Goal: Information Seeking & Learning: Learn about a topic

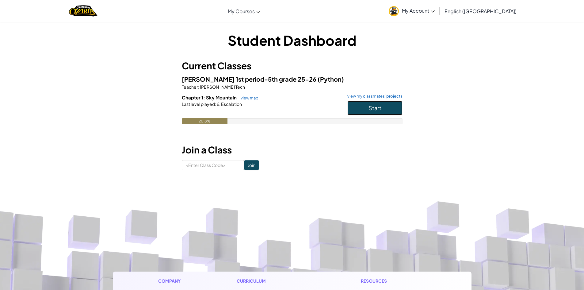
click at [368, 101] on button "Start" at bounding box center [375, 108] width 55 height 14
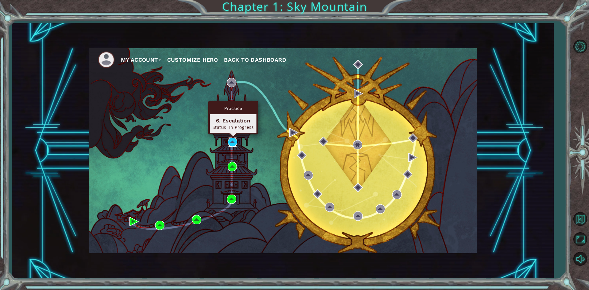
click at [234, 141] on img at bounding box center [232, 141] width 9 height 9
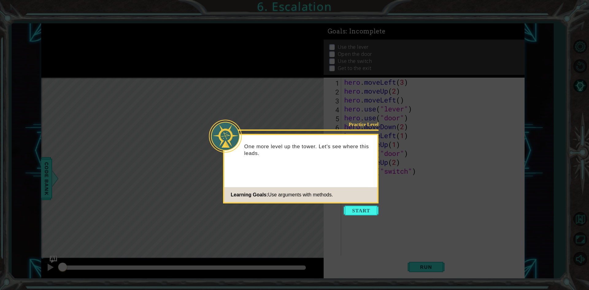
drag, startPoint x: 358, startPoint y: 198, endPoint x: 359, endPoint y: 201, distance: 3.2
click at [359, 201] on footer "Learning Goals: Use arguments with methods." at bounding box center [300, 194] width 153 height 15
click at [359, 207] on button "Start" at bounding box center [361, 211] width 35 height 10
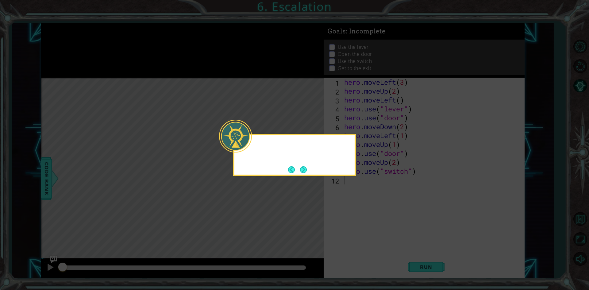
click at [359, 207] on icon at bounding box center [294, 145] width 589 height 290
click at [305, 174] on footer at bounding box center [297, 169] width 19 height 9
click at [309, 167] on div "If I have to move long distances, there are easier ways to do it." at bounding box center [294, 152] width 120 height 31
click at [302, 167] on button "Next" at bounding box center [303, 169] width 7 height 7
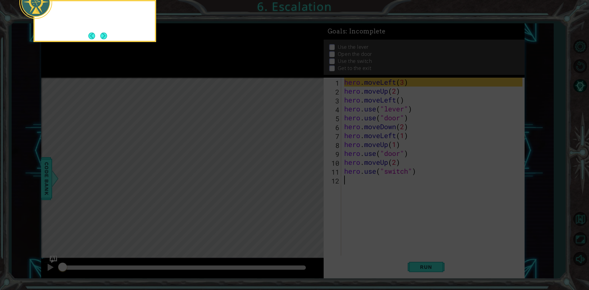
click at [304, 167] on icon at bounding box center [294, 43] width 589 height 493
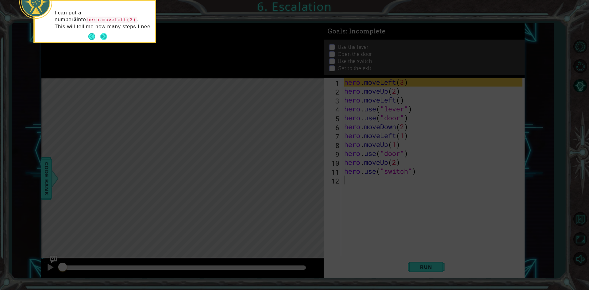
click at [106, 34] on button "Next" at bounding box center [103, 36] width 7 height 7
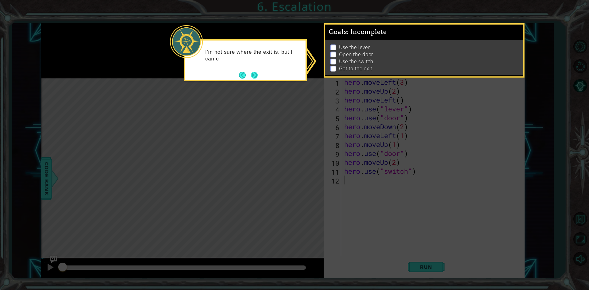
click at [256, 77] on button "Next" at bounding box center [254, 75] width 7 height 7
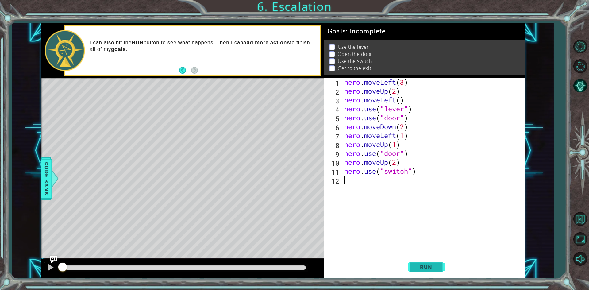
click at [422, 270] on button "Run" at bounding box center [426, 267] width 37 height 20
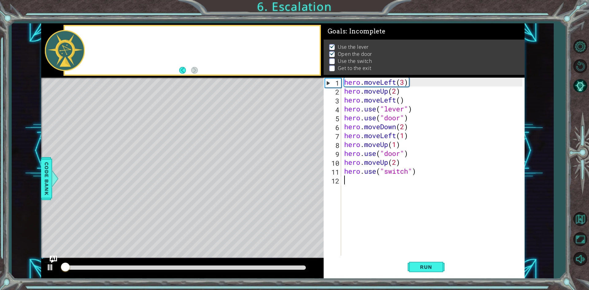
scroll to position [2, 0]
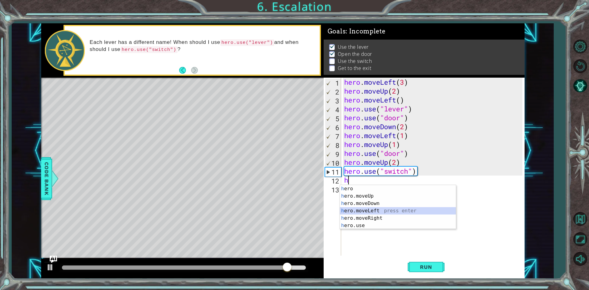
click at [380, 210] on div "h ero press enter h ero.moveUp press enter h ero.moveDown press enter h ero.mov…" at bounding box center [398, 214] width 116 height 59
type textarea "hero.moveLeft(1)"
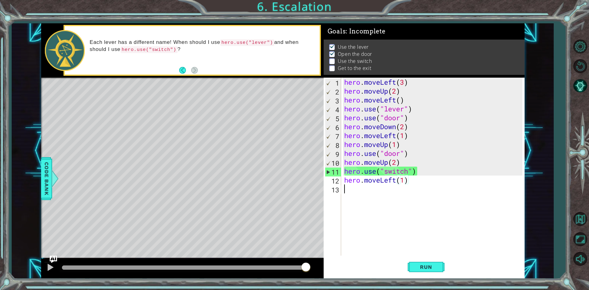
click at [344, 185] on div "hero . moveLeft ( 3 ) hero . moveUp ( 2 ) hero . moveLeft ( ) hero . use ( "lev…" at bounding box center [434, 176] width 183 height 196
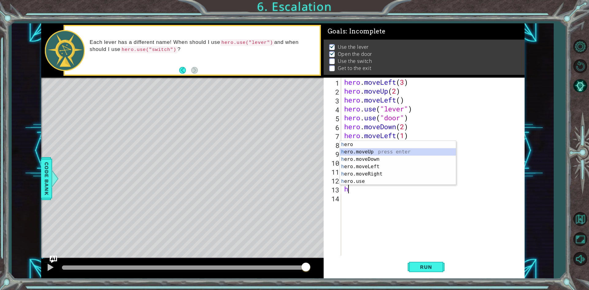
click at [378, 152] on div "h ero press enter h ero.moveUp press enter h ero.moveDown press enter h ero.mov…" at bounding box center [398, 170] width 116 height 59
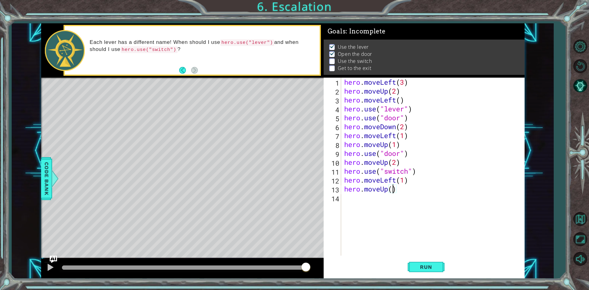
scroll to position [0, 2]
click at [429, 260] on button "Run" at bounding box center [426, 267] width 37 height 20
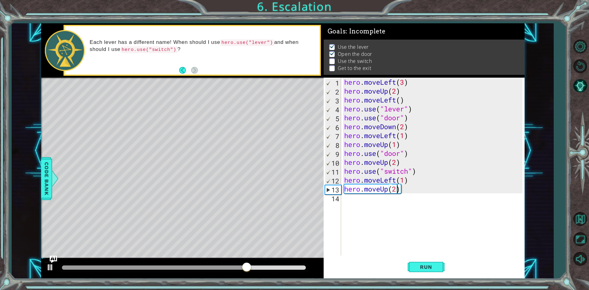
click at [416, 167] on div "hero . moveLeft ( 3 ) hero . moveUp ( 2 ) hero . moveLeft ( ) hero . use ( "lev…" at bounding box center [434, 176] width 183 height 196
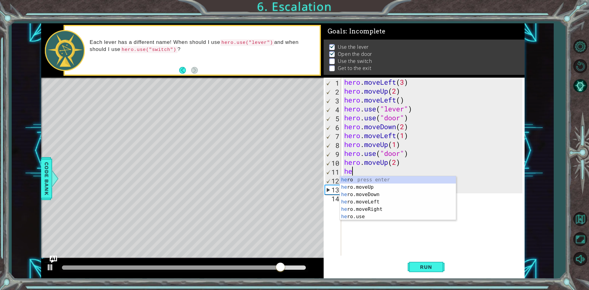
scroll to position [0, 0]
type textarea "h"
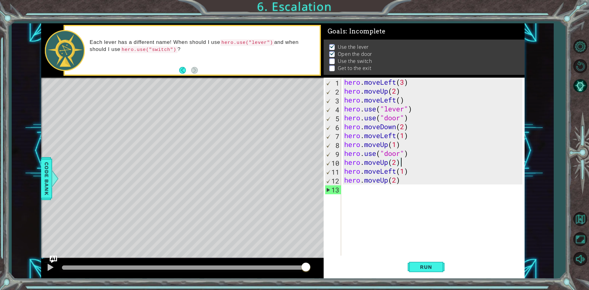
click at [407, 171] on div "hero . moveLeft ( 3 ) hero . moveUp ( 2 ) hero . moveLeft ( ) hero . use ( "lev…" at bounding box center [434, 176] width 183 height 196
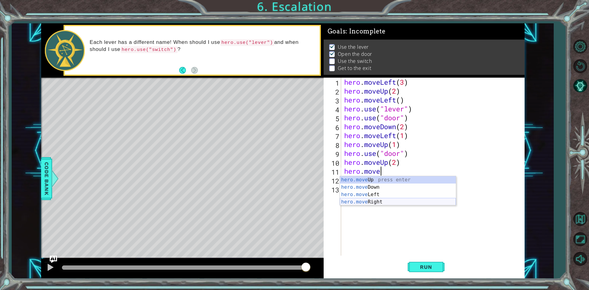
click at [363, 204] on div "hero.move Up press enter hero.move Down press enter hero.move Left press enter …" at bounding box center [398, 198] width 116 height 44
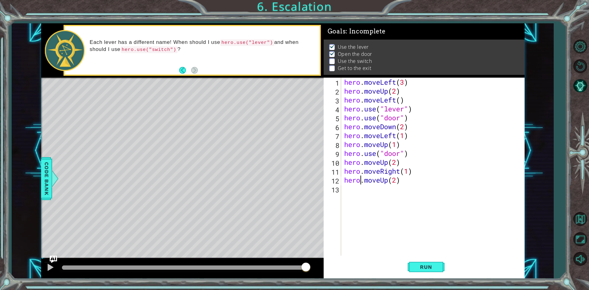
click at [362, 184] on div "hero . moveLeft ( 3 ) hero . moveUp ( 2 ) hero . moveLeft ( ) hero . use ( "lev…" at bounding box center [434, 176] width 183 height 196
type textarea "hero.moveUp(2)"
click at [345, 176] on div "hero . moveLeft ( 3 ) hero . moveUp ( 2 ) hero . moveLeft ( ) hero . use ( "lev…" at bounding box center [434, 176] width 183 height 196
click at [346, 178] on div "hero . moveLeft ( 3 ) hero . moveUp ( 2 ) hero . moveLeft ( ) hero . use ( "lev…" at bounding box center [434, 176] width 183 height 196
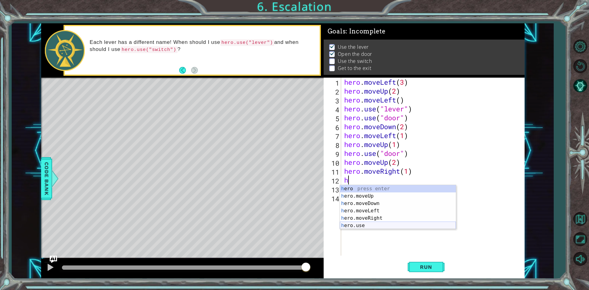
click at [354, 223] on div "h ero press enter h ero.moveUp press enter h ero.moveDown press enter h ero.mov…" at bounding box center [398, 214] width 116 height 59
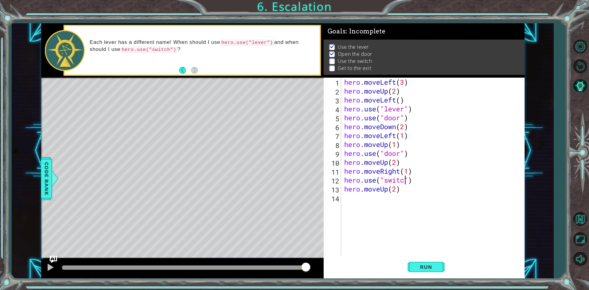
scroll to position [0, 3]
click at [423, 272] on button "Run" at bounding box center [426, 267] width 37 height 20
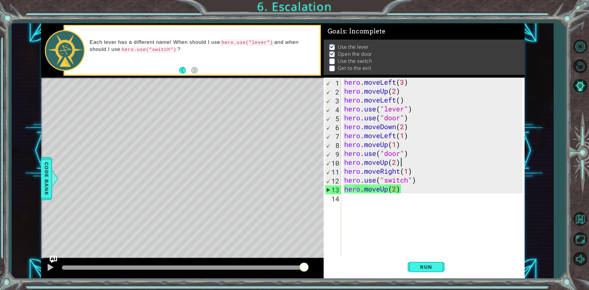
click at [400, 161] on div "hero . moveLeft ( 3 ) hero . moveUp ( 2 ) hero . moveLeft ( ) hero . use ( "lev…" at bounding box center [434, 176] width 183 height 196
type textarea "hero.moveUp(2)"
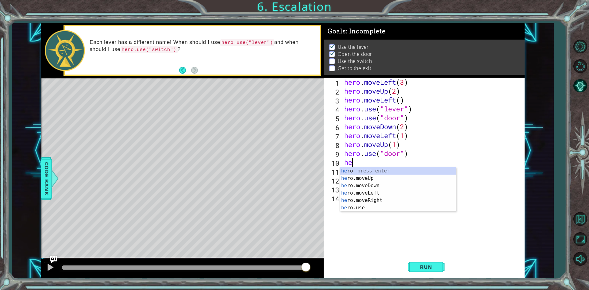
type textarea "h"
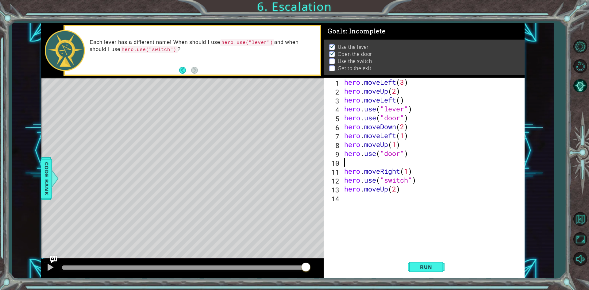
type textarea "hero.use("door")"
click at [429, 269] on span "Run" at bounding box center [426, 267] width 24 height 6
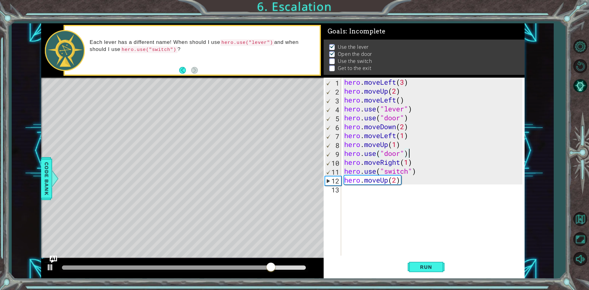
click at [346, 157] on div "hero . moveLeft ( 3 ) hero . moveUp ( 2 ) hero . moveLeft ( ) hero . use ( "lev…" at bounding box center [434, 176] width 183 height 196
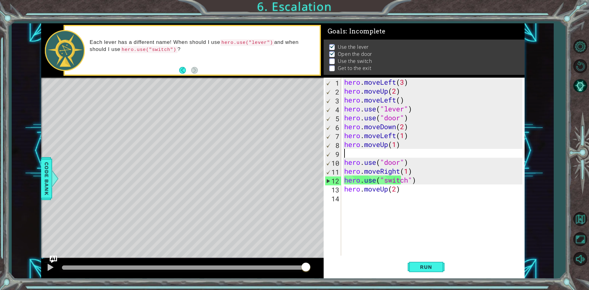
click at [343, 152] on div "hero . moveLeft ( 3 ) hero . moveUp ( 2 ) hero . moveLeft ( ) hero . use ( "lev…" at bounding box center [434, 176] width 183 height 196
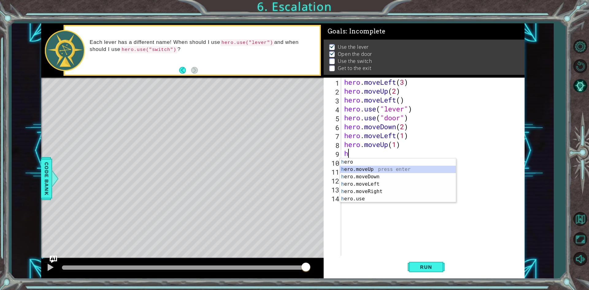
click at [380, 167] on div "h ero press enter h ero.moveUp press enter h ero.moveDown press enter h ero.mov…" at bounding box center [398, 187] width 116 height 59
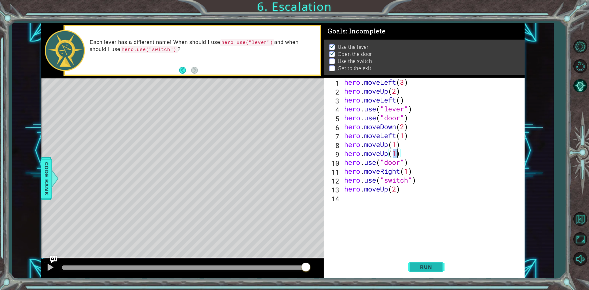
click at [427, 261] on button "Run" at bounding box center [426, 267] width 37 height 20
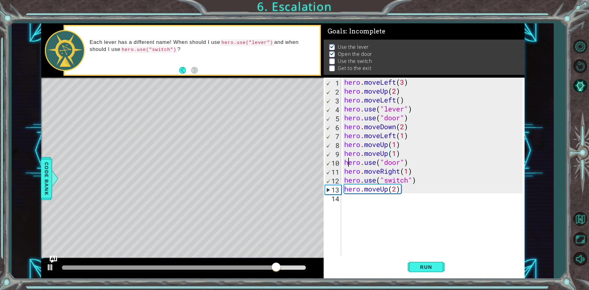
drag, startPoint x: 347, startPoint y: 165, endPoint x: 345, endPoint y: 167, distance: 3.3
click at [345, 166] on div "hero . moveLeft ( 3 ) hero . moveUp ( 2 ) hero . moveLeft ( ) hero . use ( "lev…" at bounding box center [434, 176] width 183 height 196
click at [344, 167] on div "hero . moveLeft ( 3 ) hero . moveUp ( 2 ) hero . moveLeft ( ) hero . use ( "lev…" at bounding box center [434, 176] width 183 height 196
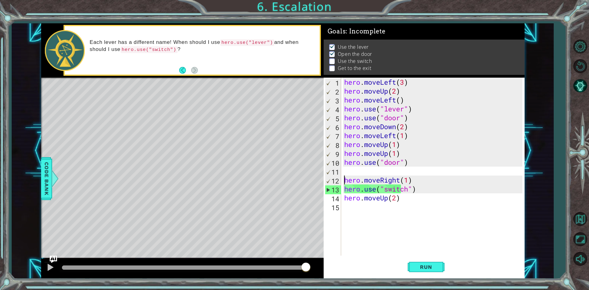
click at [399, 152] on div "hero . moveLeft ( 3 ) hero . moveUp ( 2 ) hero . moveLeft ( ) hero . use ( "lev…" at bounding box center [434, 176] width 183 height 196
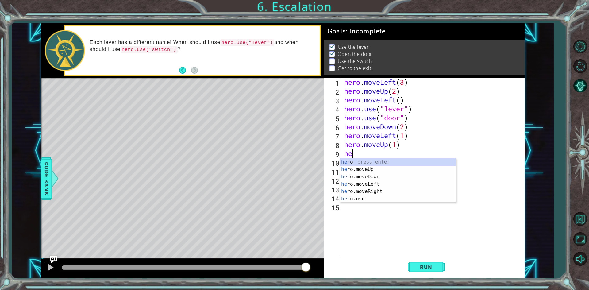
type textarea "h"
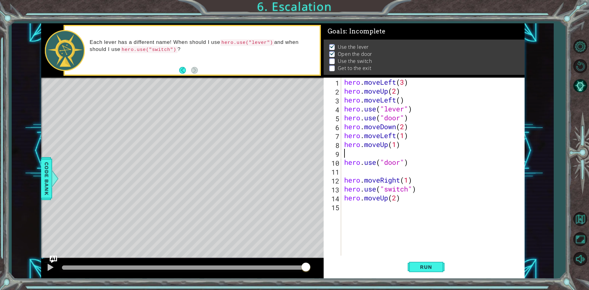
type textarea "hero.moveUp(1)"
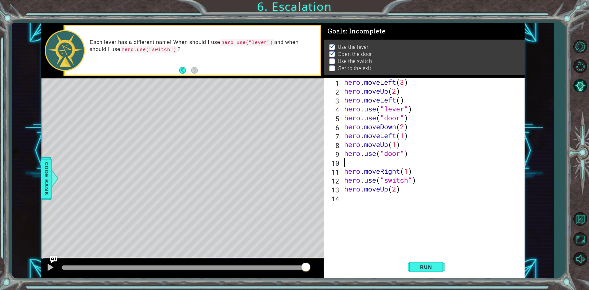
click at [347, 163] on div "hero . moveLeft ( 3 ) hero . moveUp ( 2 ) hero . moveLeft ( ) hero . use ( "lev…" at bounding box center [434, 176] width 183 height 196
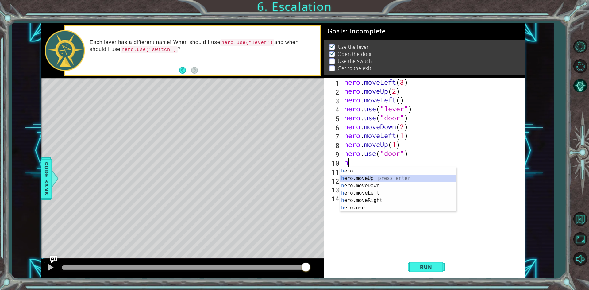
click at [368, 178] on div "h ero press enter h ero.moveUp press enter h ero.moveDown press enter h ero.mov…" at bounding box center [398, 196] width 116 height 59
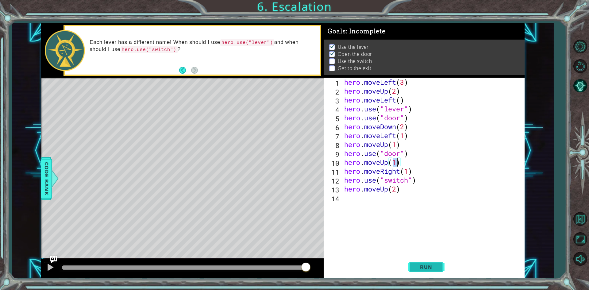
drag, startPoint x: 428, startPoint y: 261, endPoint x: 426, endPoint y: 259, distance: 3.3
click at [428, 261] on button "Run" at bounding box center [426, 267] width 37 height 20
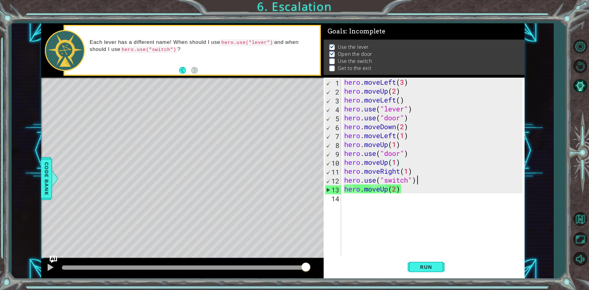
click at [427, 178] on div "hero . moveLeft ( 3 ) hero . moveUp ( 2 ) hero . moveLeft ( ) hero . use ( "lev…" at bounding box center [434, 176] width 183 height 196
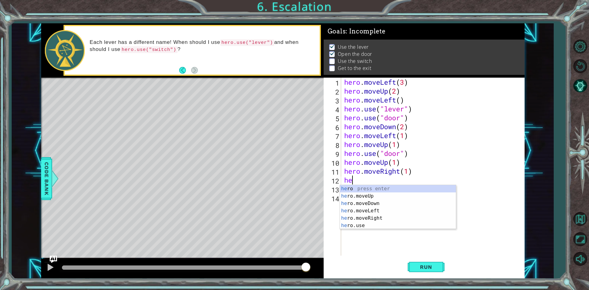
type textarea "h"
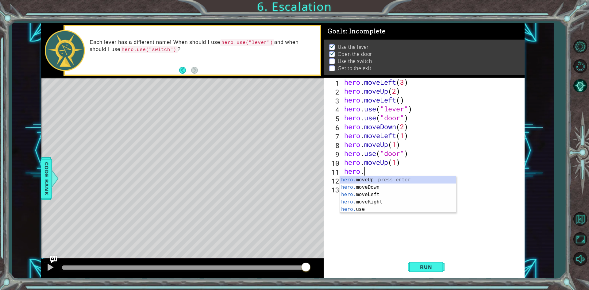
type textarea "h"
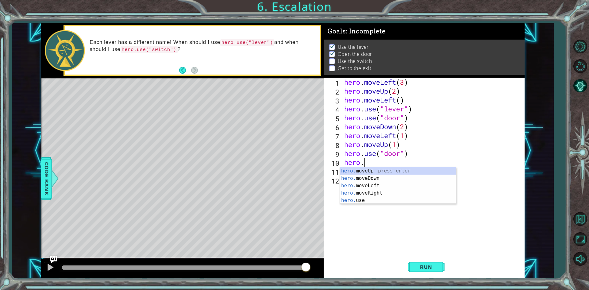
type textarea "h"
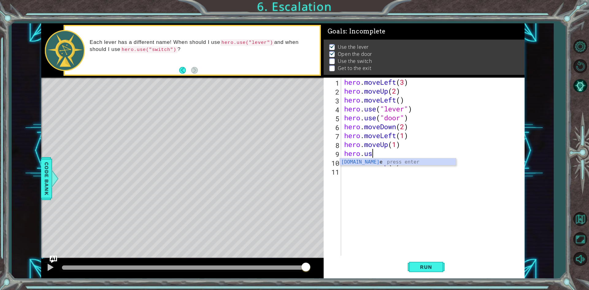
type textarea "h"
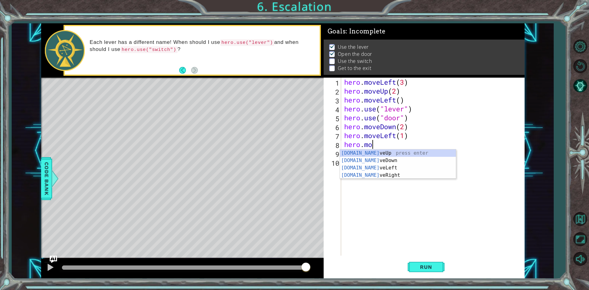
type textarea "h"
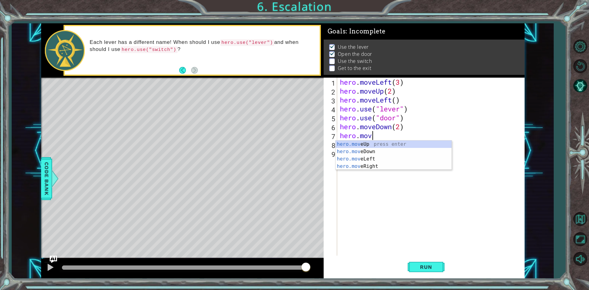
type textarea "h"
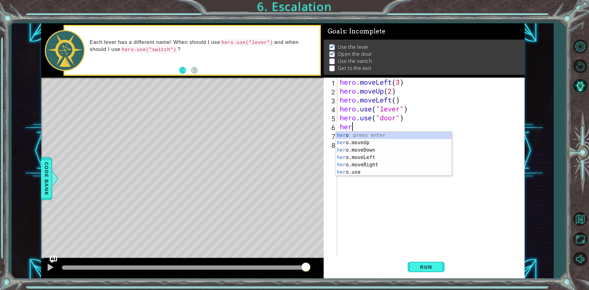
type textarea "h"
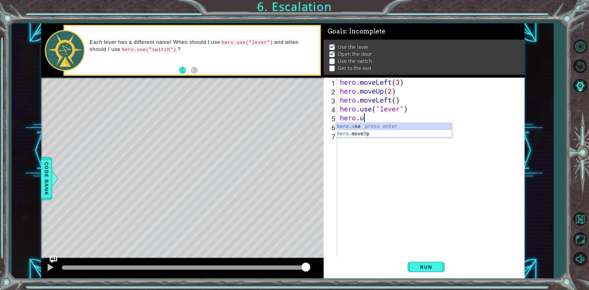
type textarea "h"
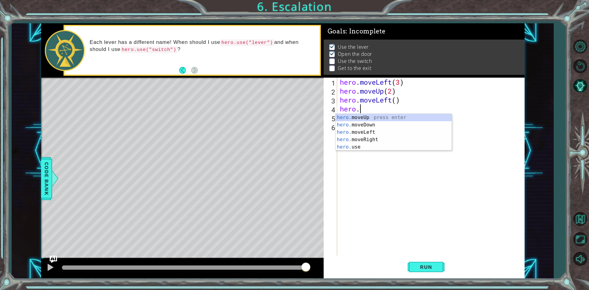
type textarea "h"
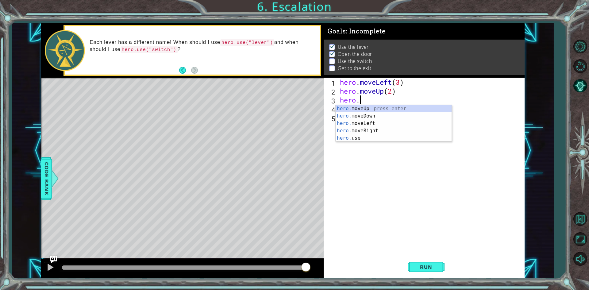
type textarea "h"
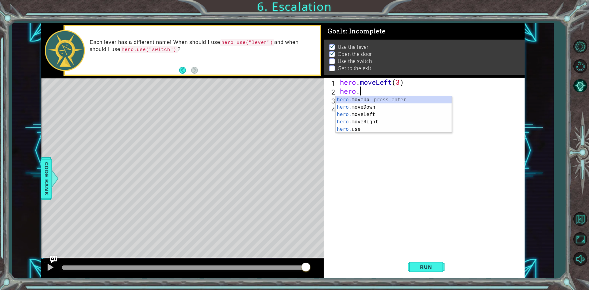
type textarea "h"
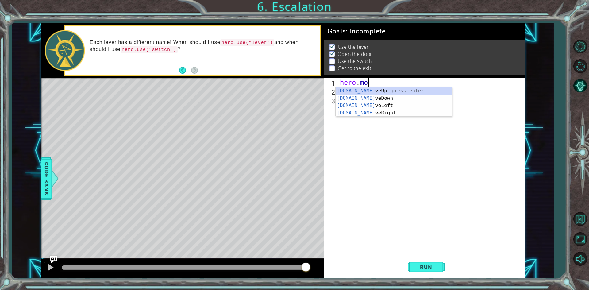
type textarea "h"
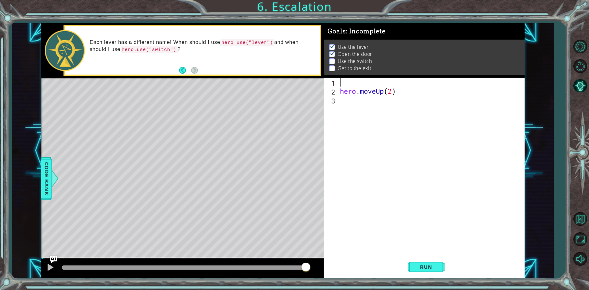
click at [395, 87] on div "hero . moveUp ( 2 )" at bounding box center [432, 176] width 187 height 196
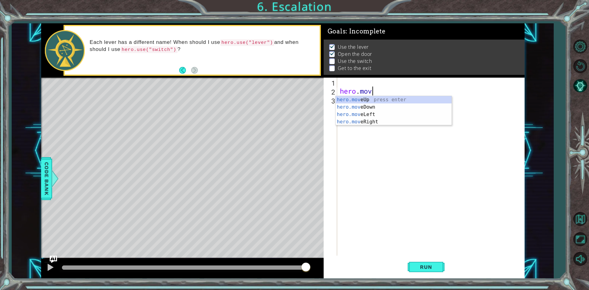
type textarea "h"
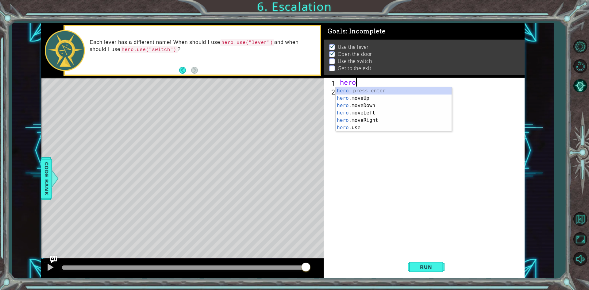
scroll to position [0, 0]
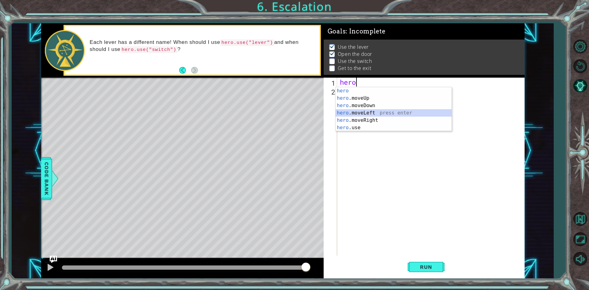
click at [387, 113] on div "hero press enter hero .moveUp press enter hero .moveDown press enter hero .move…" at bounding box center [394, 116] width 116 height 59
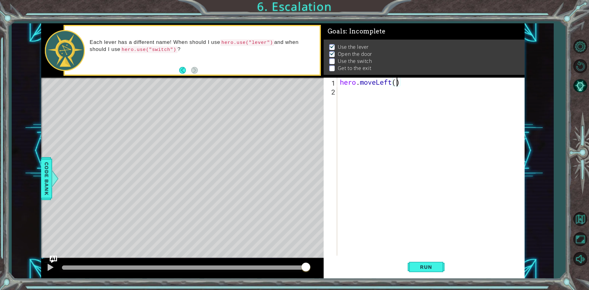
type textarea "hero.moveLeft(3)"
click at [341, 93] on div "hero . moveLeft ( 3 )" at bounding box center [432, 176] width 187 height 196
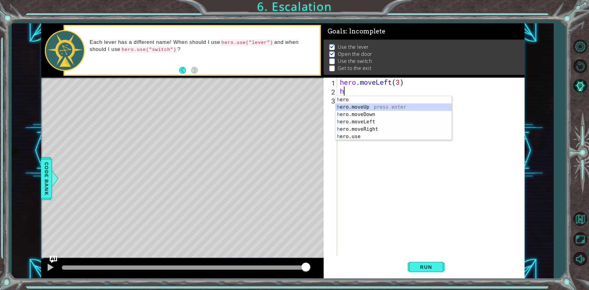
click at [362, 104] on div "h ero press enter h ero.moveUp press enter h ero.moveDown press enter h ero.mov…" at bounding box center [394, 125] width 116 height 59
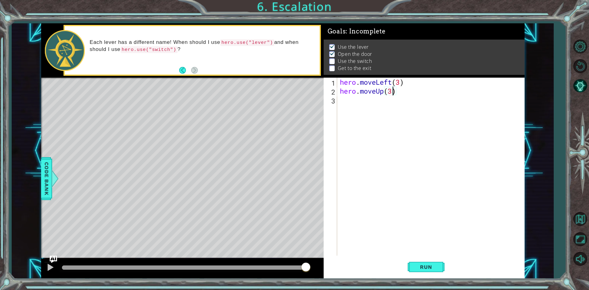
scroll to position [0, 2]
click at [339, 96] on div "hero . moveLeft ( 3 ) hero . moveUp ( 3 )" at bounding box center [432, 176] width 187 height 196
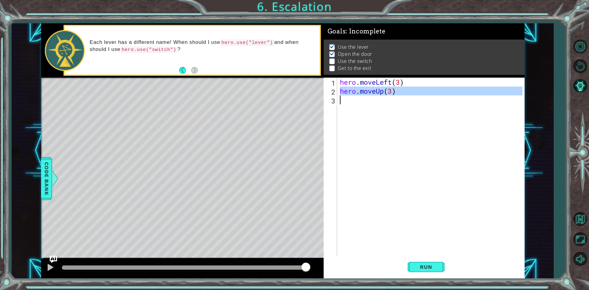
type textarea "hero.moveUp(3)"
click at [339, 99] on div "hero . moveLeft ( 3 ) hero . moveUp ( 3 )" at bounding box center [431, 167] width 184 height 178
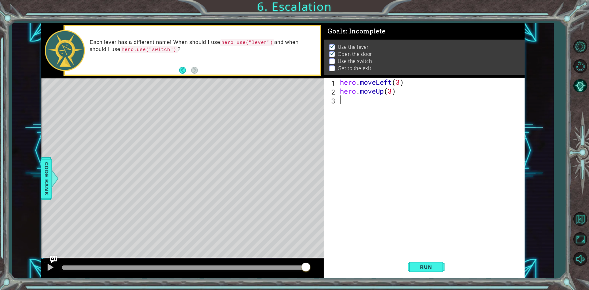
scroll to position [0, 0]
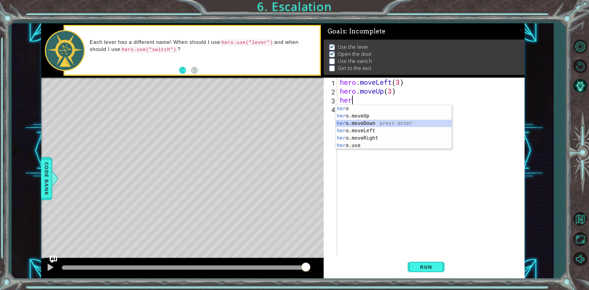
click at [382, 126] on div "her o press enter her o.moveUp press enter her o.moveDown press enter her o.mov…" at bounding box center [394, 134] width 116 height 59
click at [368, 123] on div "hero.mov eUp press enter hero.mov eDown press enter hero.mov eLeft press enter …" at bounding box center [394, 127] width 116 height 44
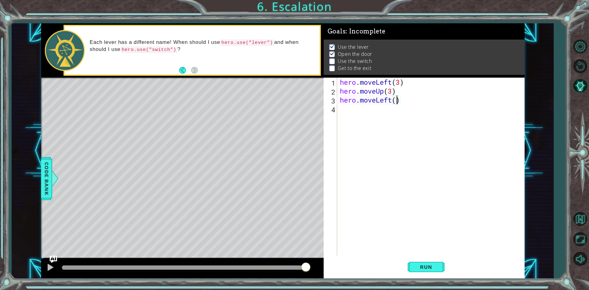
scroll to position [0, 2]
type textarea "hero.moveLeft(2)"
click at [339, 109] on div "hero . moveLeft ( 3 ) hero . moveUp ( 3 ) hero . moveLeft ( 2 )" at bounding box center [432, 176] width 187 height 196
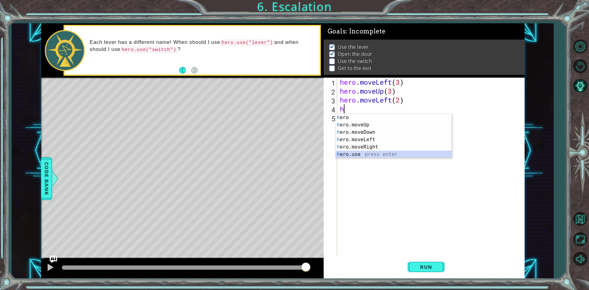
click at [356, 154] on div "h ero press enter h ero.moveUp press enter h ero.moveDown press enter h ero.mov…" at bounding box center [394, 143] width 116 height 59
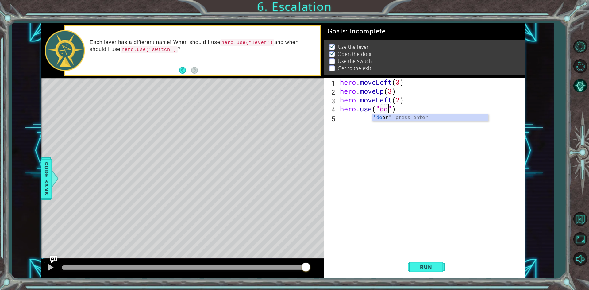
scroll to position [0, 2]
type textarea "hero.use("door")"
click at [341, 120] on div "hero . moveLeft ( 3 ) hero . moveUp ( 3 ) hero . moveLeft ( 2 ) hero . use ( "d…" at bounding box center [432, 176] width 187 height 196
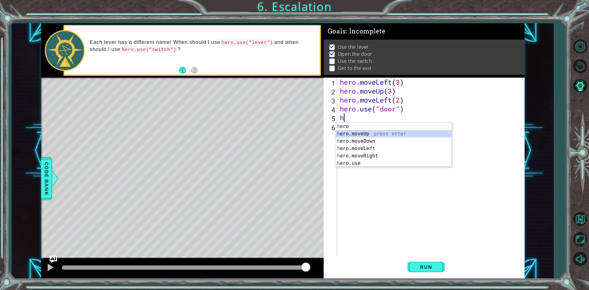
click at [347, 133] on div "h ero press enter h ero.moveUp press enter h ero.moveDown press enter h ero.mov…" at bounding box center [394, 152] width 116 height 59
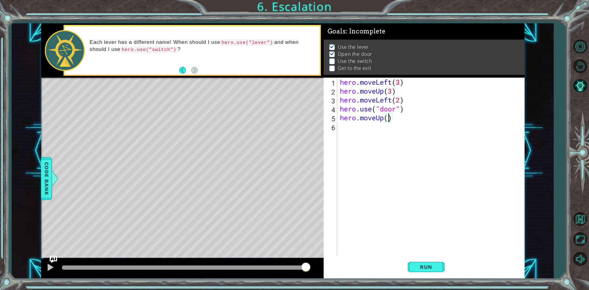
type textarea "hero.moveUp(2)"
click at [336, 125] on div "6" at bounding box center [331, 127] width 12 height 9
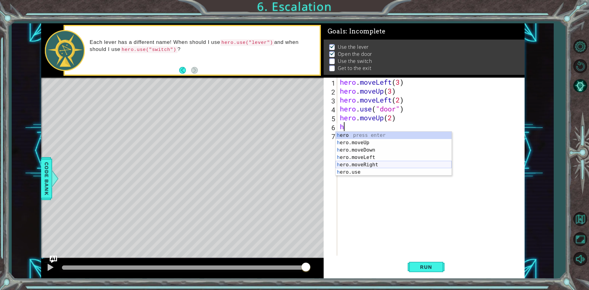
click at [365, 163] on div "h ero press enter h ero.moveUp press enter h ero.moveDown press enter h ero.mov…" at bounding box center [394, 161] width 116 height 59
type textarea "hero.moveRight(1)"
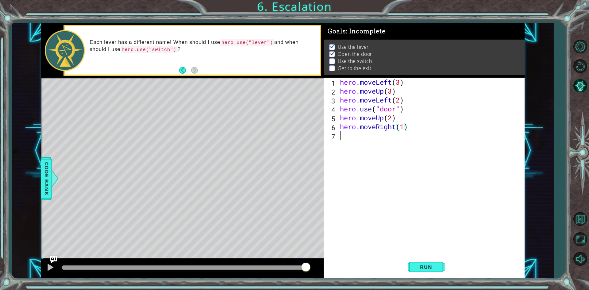
click at [339, 137] on div "hero . moveLeft ( 3 ) hero . moveUp ( 3 ) hero . moveLeft ( 2 ) hero . use ( "d…" at bounding box center [432, 176] width 187 height 196
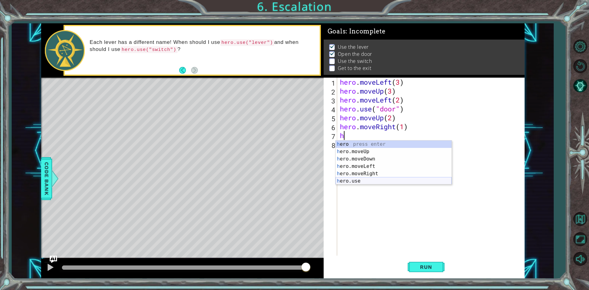
click at [359, 179] on div "h ero press enter h ero.moveUp press enter h ero.moveDown press enter h ero.mov…" at bounding box center [394, 170] width 116 height 59
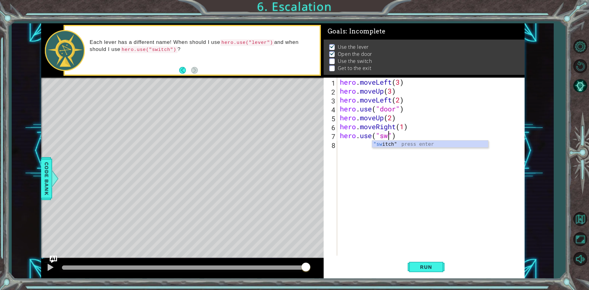
scroll to position [0, 2]
click at [379, 145] on div ""sw itch" press enter" at bounding box center [430, 152] width 116 height 22
type textarea "hero.use("switch")"
click at [337, 144] on div "hero.use("switch") 1 2 3 4 5 6 7 8 hero . moveLeft ( 3 ) hero . moveUp ( 3 ) he…" at bounding box center [423, 167] width 199 height 178
click at [338, 144] on div "hero.use("switch") 1 2 3 4 5 6 7 8 hero . moveLeft ( 3 ) hero . moveUp ( 3 ) he…" at bounding box center [423, 167] width 199 height 178
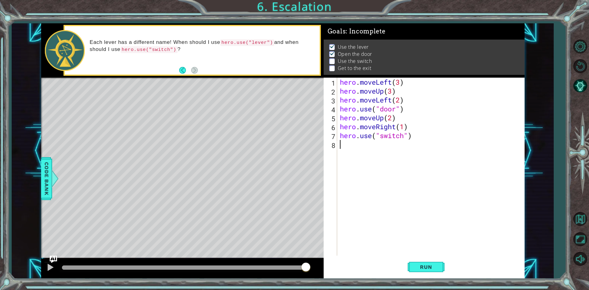
click at [339, 145] on div "hero . moveLeft ( 3 ) hero . moveUp ( 3 ) hero . moveLeft ( 2 ) hero . use ( "d…" at bounding box center [432, 176] width 187 height 196
click at [409, 267] on button "Run" at bounding box center [426, 267] width 37 height 20
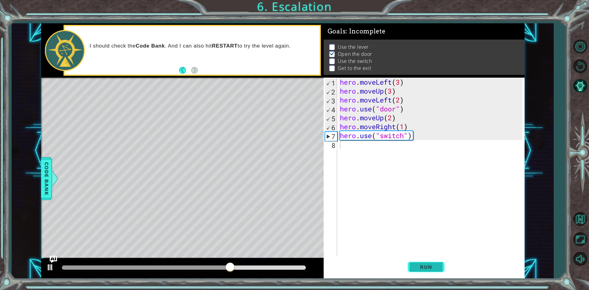
click at [418, 269] on span "Run" at bounding box center [426, 267] width 24 height 6
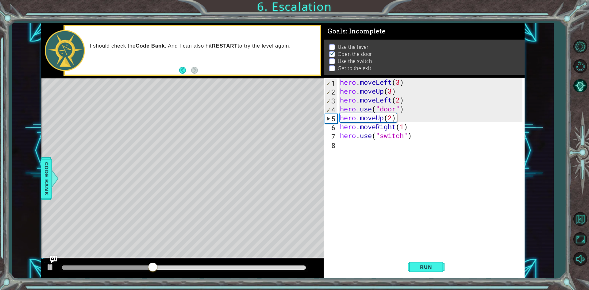
click at [392, 91] on div "hero . moveLeft ( 3 ) hero . moveUp ( 3 ) hero . moveLeft ( 2 ) hero . use ( "d…" at bounding box center [432, 176] width 187 height 196
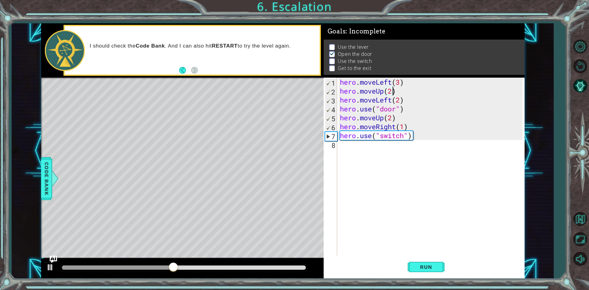
scroll to position [0, 2]
click at [342, 105] on div "hero . moveLeft ( 3 ) hero . moveUp ( 2 ) hero . moveLeft ( 2 ) hero . use ( "d…" at bounding box center [432, 176] width 187 height 196
type textarea "hero.use("door")"
click at [340, 105] on div "hero . moveLeft ( 3 ) hero . moveUp ( 2 ) hero . moveLeft ( 2 ) hero . use ( "d…" at bounding box center [432, 176] width 187 height 196
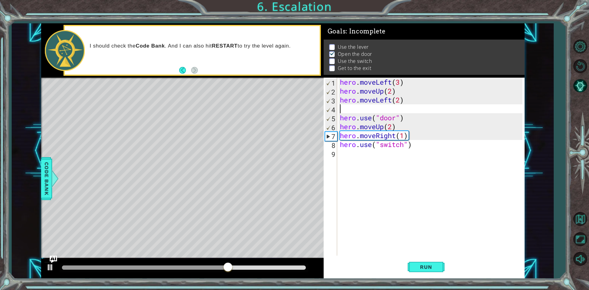
click at [341, 109] on div "hero . moveLeft ( 3 ) hero . moveUp ( 2 ) hero . moveLeft ( 2 ) hero . use ( "d…" at bounding box center [432, 176] width 187 height 196
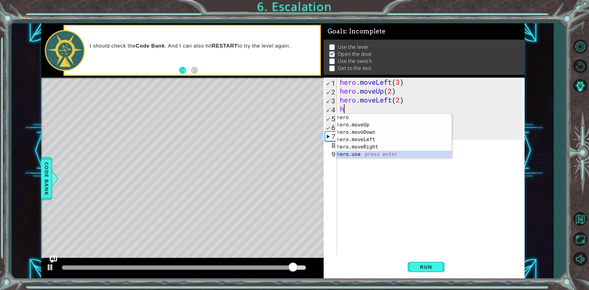
click at [360, 151] on div "h ero press enter h ero.moveUp press enter h ero.moveDown press enter h ero.mov…" at bounding box center [394, 143] width 116 height 59
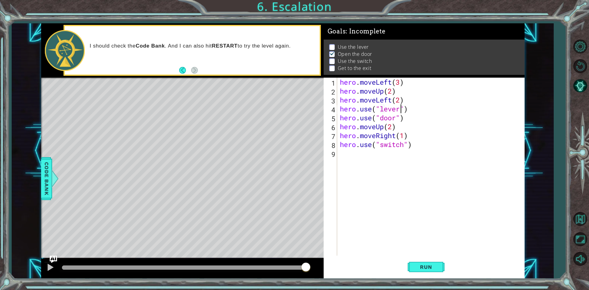
scroll to position [0, 3]
drag, startPoint x: 423, startPoint y: 261, endPoint x: 421, endPoint y: 265, distance: 4.5
click at [423, 263] on button "Run" at bounding box center [426, 267] width 37 height 20
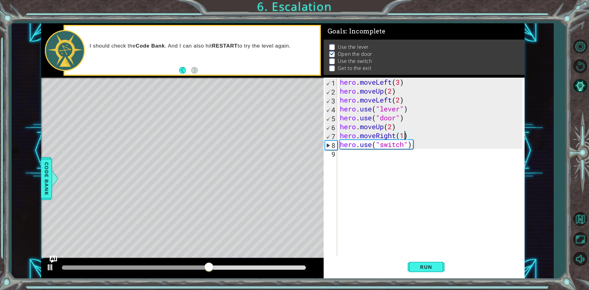
click at [404, 136] on div "hero . moveLeft ( 3 ) hero . moveUp ( 2 ) hero . moveLeft ( 2 ) hero . use ( "l…" at bounding box center [432, 176] width 187 height 196
click at [411, 263] on button "Run" at bounding box center [426, 267] width 37 height 20
click at [430, 267] on span "Run" at bounding box center [426, 267] width 24 height 6
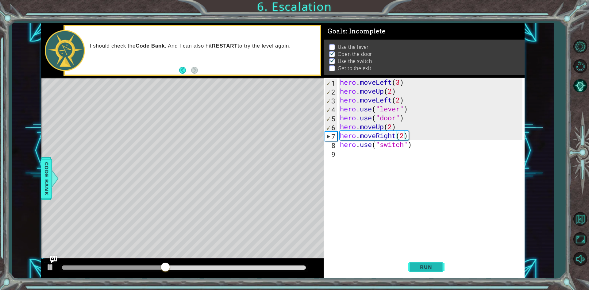
click at [442, 272] on button "Run" at bounding box center [426, 267] width 37 height 20
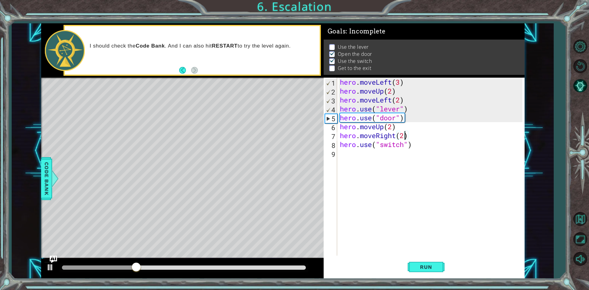
click at [407, 112] on div "hero . moveLeft ( 3 ) hero . moveUp ( 2 ) hero . moveLeft ( 2 ) hero . use ( "l…" at bounding box center [432, 176] width 187 height 196
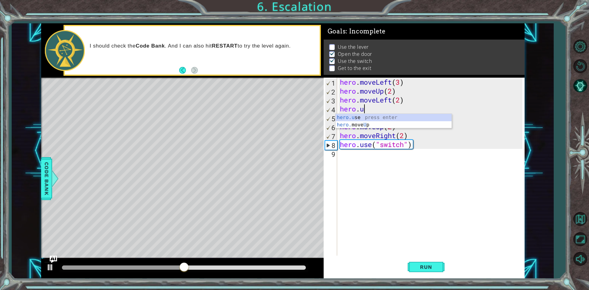
scroll to position [0, 1]
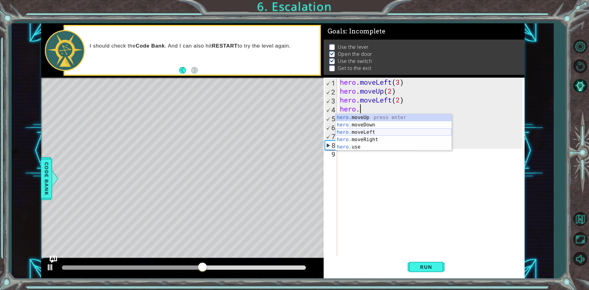
click at [375, 130] on div "hero. moveUp press enter hero. moveDown press enter hero. moveLeft press enter …" at bounding box center [394, 140] width 116 height 52
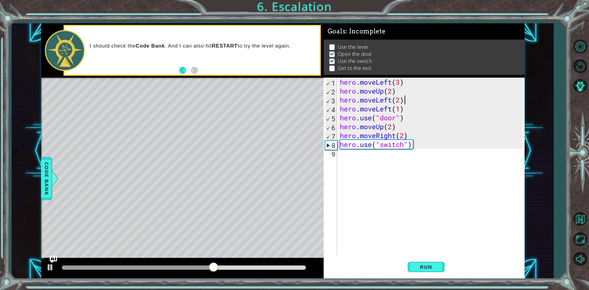
click at [409, 98] on div "hero . moveLeft ( 3 ) hero . moveUp ( 2 ) hero . moveLeft ( 2 ) hero . moveLeft…" at bounding box center [432, 176] width 187 height 196
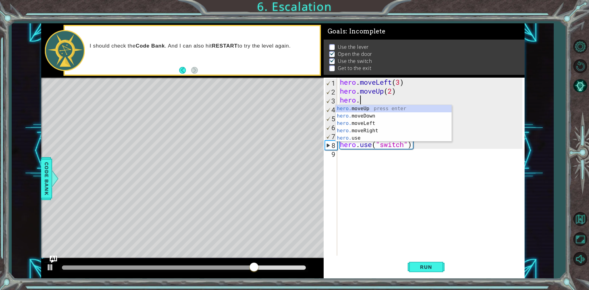
scroll to position [0, 0]
click at [351, 146] on div "hero press enter hero .moveUp press enter hero .moveDown press enter hero .move…" at bounding box center [394, 134] width 116 height 59
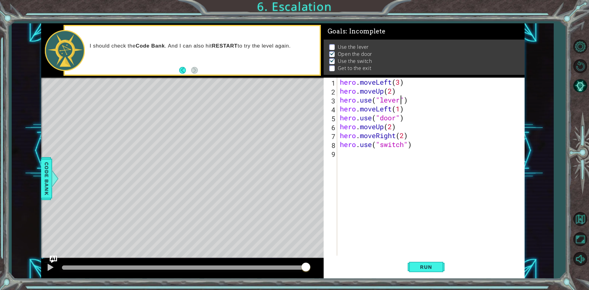
scroll to position [0, 3]
click at [412, 264] on button "Run" at bounding box center [426, 267] width 37 height 20
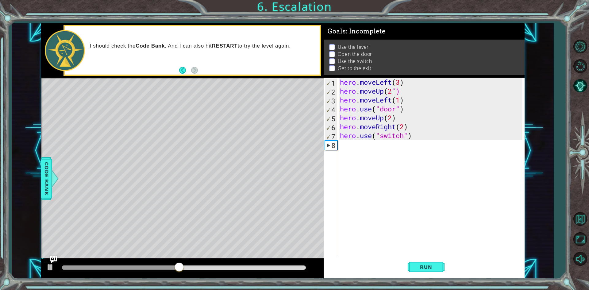
scroll to position [0, 0]
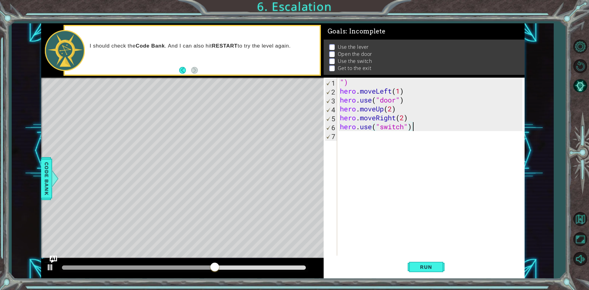
click at [416, 125] on div "") hero . moveLeft ( 1 ) hero . use ( "door" ) hero . moveUp ( 2 ) hero . moveR…" at bounding box center [432, 176] width 187 height 196
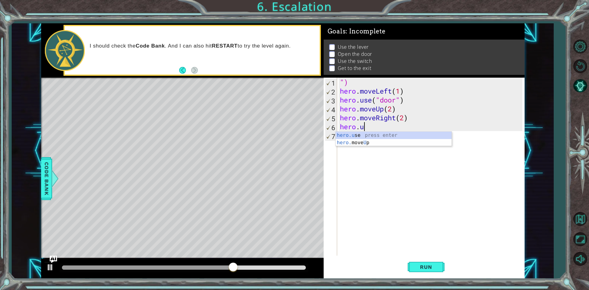
type textarea "h"
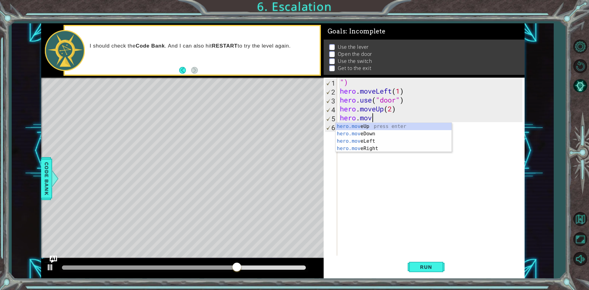
type textarea "h"
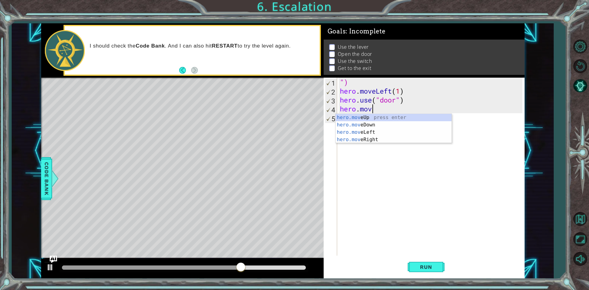
type textarea "h"
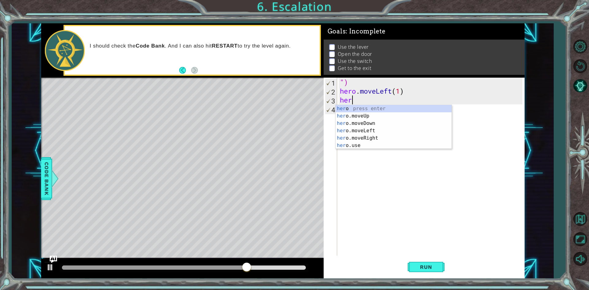
type textarea "h"
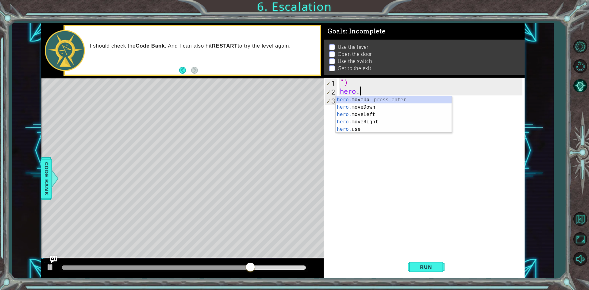
type textarea "h"
type textarea """
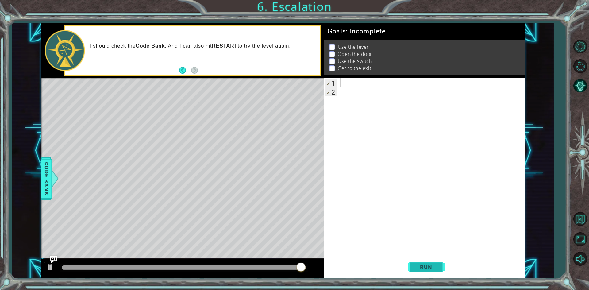
click at [440, 259] on button "Run" at bounding box center [426, 267] width 37 height 20
click at [420, 94] on div at bounding box center [432, 176] width 187 height 196
click at [425, 98] on div at bounding box center [432, 176] width 187 height 196
click at [430, 92] on div at bounding box center [432, 176] width 187 height 196
click at [432, 83] on div at bounding box center [432, 176] width 187 height 196
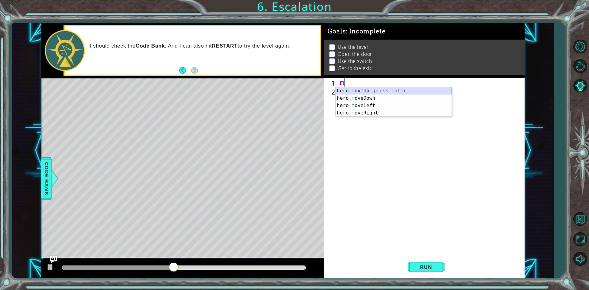
click at [418, 91] on div "hero. m oveUp press enter hero. m oveDown press enter hero. m oveLeft press ent…" at bounding box center [394, 109] width 116 height 44
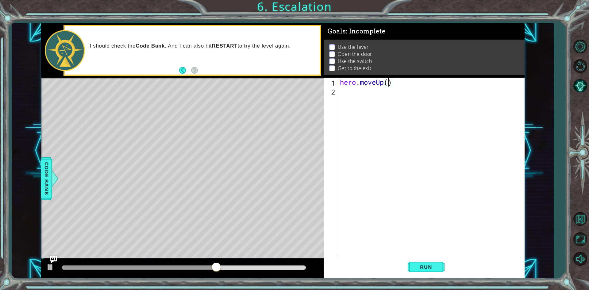
type textarea "hero.moveUp(3)"
click at [390, 90] on div "hero . moveUp ( 3 )" at bounding box center [432, 176] width 187 height 196
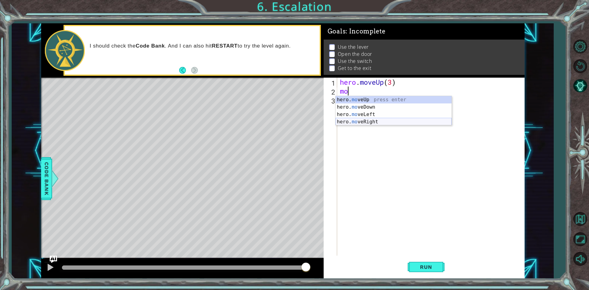
drag, startPoint x: 371, startPoint y: 119, endPoint x: 367, endPoint y: 130, distance: 11.6
click at [370, 120] on div "hero. mo veUp press enter hero. mo veDown press enter hero. mo veLeft press ent…" at bounding box center [394, 118] width 116 height 44
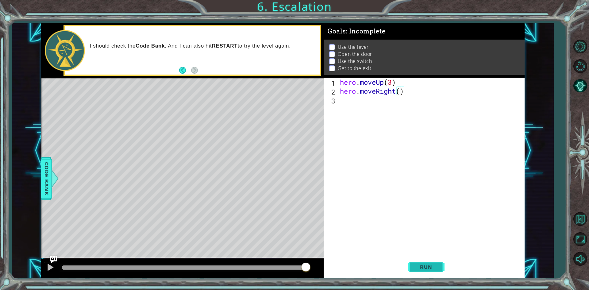
scroll to position [0, 3]
click at [431, 269] on span "Run" at bounding box center [426, 267] width 24 height 6
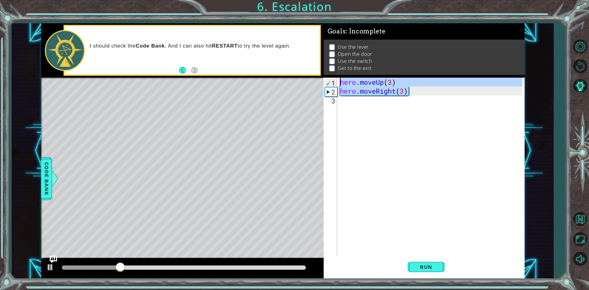
drag, startPoint x: 423, startPoint y: 92, endPoint x: 338, endPoint y: 83, distance: 85.8
click at [338, 83] on div "hero.moveRight(3) 1 2 3 hero . moveUp ( 3 ) hero . moveRight ( 3 ) הההההההההההה…" at bounding box center [423, 167] width 199 height 178
type textarea "hero.moveUp(3) hero.moveRight(3)"
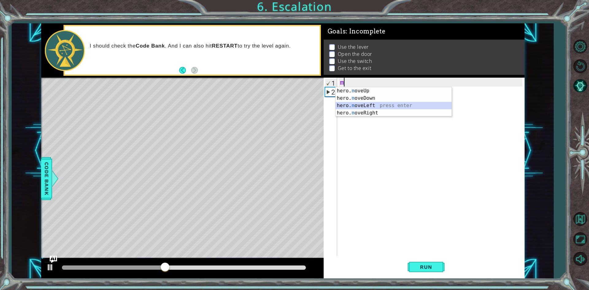
click at [352, 105] on div "hero. m oveUp press enter hero. m oveDown press enter hero. m oveLeft press ent…" at bounding box center [394, 109] width 116 height 44
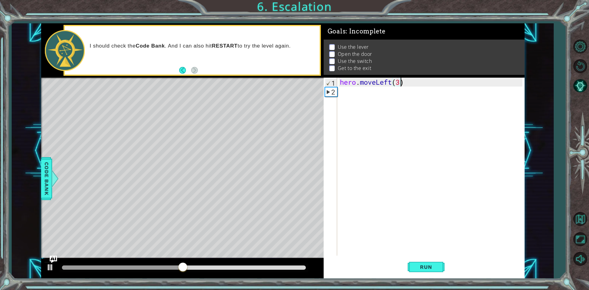
scroll to position [0, 2]
type textarea "hero.moveLeft(3)"
click at [413, 269] on button "Run" at bounding box center [426, 267] width 37 height 20
click at [432, 98] on div "hero . moveLeft ( 3 )" at bounding box center [432, 176] width 187 height 196
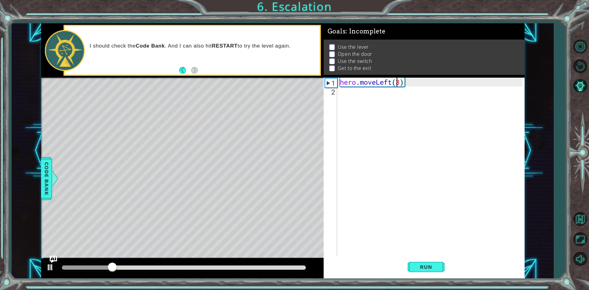
click at [398, 83] on div "hero . moveLeft ( 3 )" at bounding box center [432, 176] width 187 height 196
click at [400, 85] on div "hero . moveLeft ( 3 )" at bounding box center [432, 176] width 187 height 196
click at [421, 271] on button "Run" at bounding box center [426, 267] width 37 height 20
type textarea "hero.moveLeft(3)"
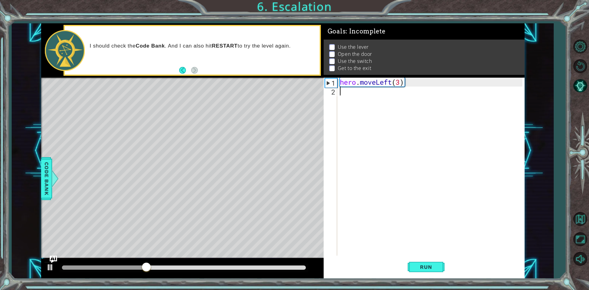
drag, startPoint x: 403, startPoint y: 90, endPoint x: 396, endPoint y: 92, distance: 6.8
click at [397, 92] on div "hero . moveLeft ( 3 )" at bounding box center [432, 176] width 187 height 196
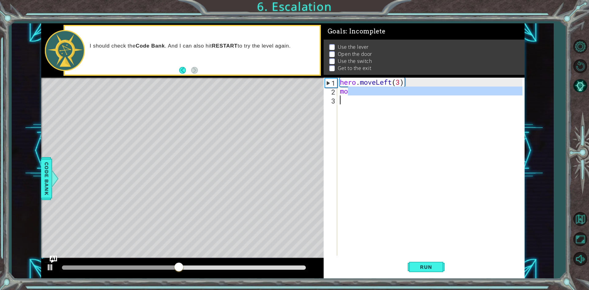
drag, startPoint x: 374, startPoint y: 107, endPoint x: 363, endPoint y: 108, distance: 11.8
click at [363, 108] on div "hero . moveLeft ( 3 ) mo" at bounding box center [432, 176] width 187 height 196
click at [391, 94] on div "hero . moveLeft ( 3 ) mo" at bounding box center [431, 167] width 184 height 178
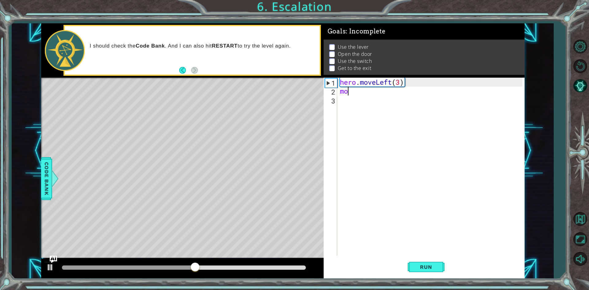
click at [391, 94] on div "hero . moveLeft ( 3 ) mo" at bounding box center [432, 176] width 187 height 196
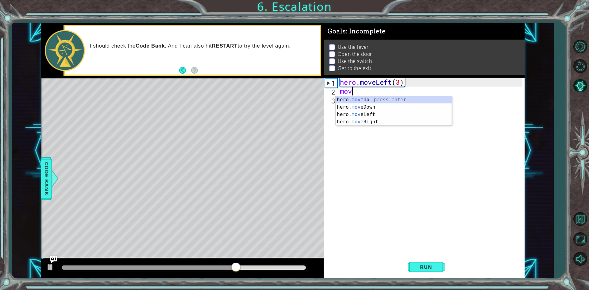
click at [379, 85] on div "hero . moveLeft ( 3 ) mov" at bounding box center [432, 176] width 187 height 196
type textarea "hero.moveLeft(3)"
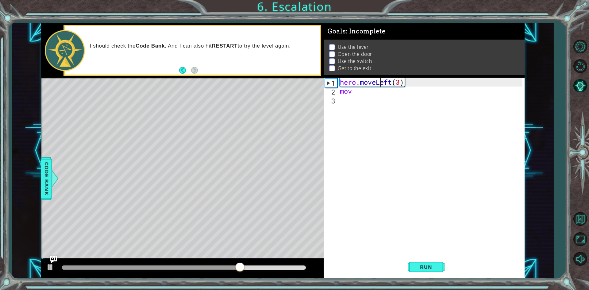
click at [385, 85] on div "hero . moveLeft ( 3 ) mov" at bounding box center [432, 176] width 187 height 196
click at [380, 102] on div "hero . moveLeft ( 3 ) mov" at bounding box center [432, 176] width 187 height 196
click at [380, 97] on div "hero . moveLeft ( 3 ) mov" at bounding box center [432, 176] width 187 height 196
click at [378, 93] on div "hero . moveLeft ( 3 ) mov" at bounding box center [432, 176] width 187 height 196
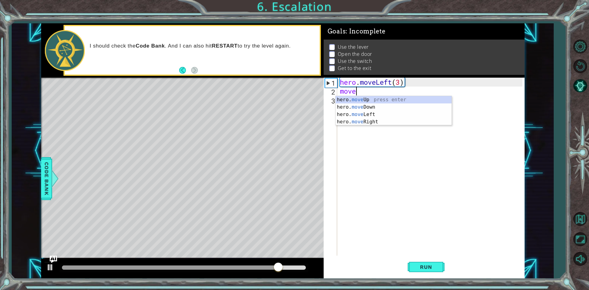
scroll to position [0, 0]
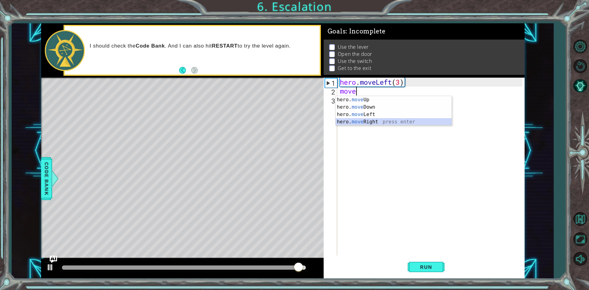
click at [362, 119] on div "hero. move Up press enter hero. move Down press enter hero. move Left press ent…" at bounding box center [394, 118] width 116 height 44
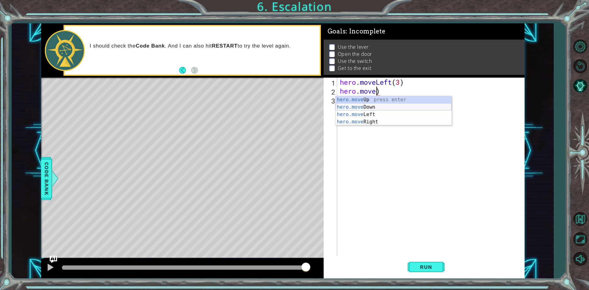
click at [384, 105] on div "hero.move Up press enter hero.move Down press enter hero.move Left press enter …" at bounding box center [394, 118] width 116 height 44
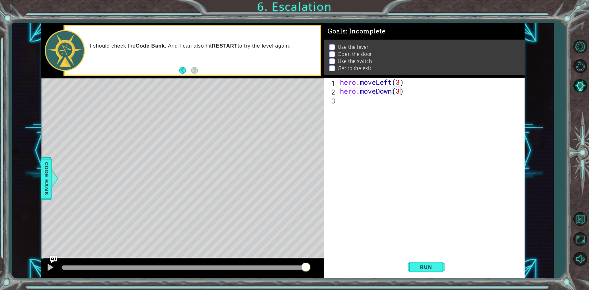
scroll to position [0, 2]
type textarea "hero.moveDown(3)"
click at [419, 263] on button "Run" at bounding box center [426, 267] width 37 height 20
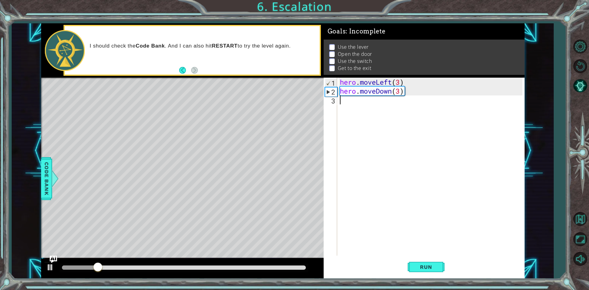
drag, startPoint x: 453, startPoint y: 111, endPoint x: 448, endPoint y: 95, distance: 16.6
click at [453, 107] on div "hero . moveLeft ( 3 ) hero . moveDown ( 3 )" at bounding box center [432, 176] width 187 height 196
drag, startPoint x: 421, startPoint y: 92, endPoint x: 374, endPoint y: 87, distance: 46.8
click at [374, 87] on div "hero . moveLeft ( 3 ) hero . moveDown ( 3 )" at bounding box center [432, 176] width 187 height 196
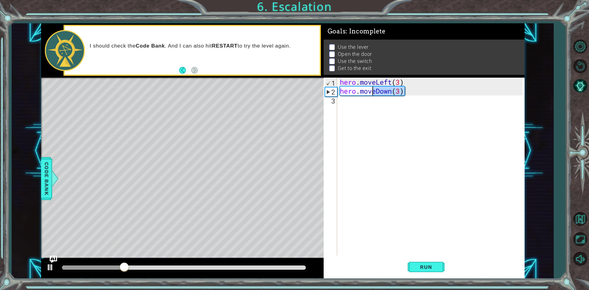
type textarea "hero.mov"
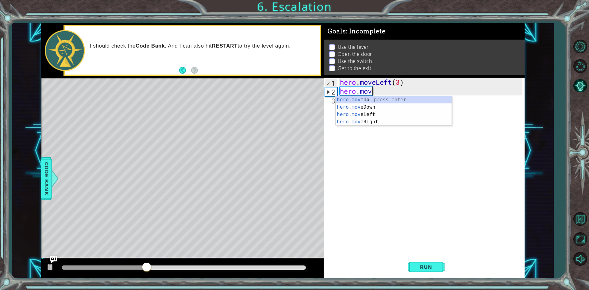
drag, startPoint x: 360, startPoint y: 126, endPoint x: 357, endPoint y: 121, distance: 5.2
click at [357, 121] on div "hero . moveLeft ( 3 ) hero . mov" at bounding box center [432, 176] width 187 height 196
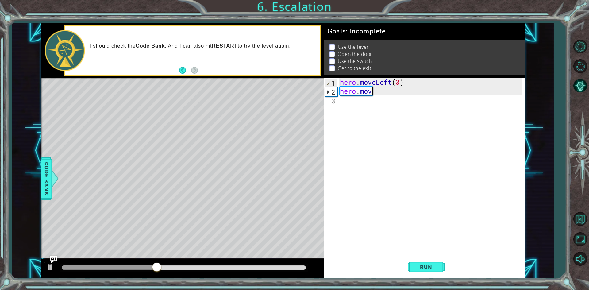
click at [377, 92] on div "hero . moveLeft ( 3 ) hero . mov" at bounding box center [432, 176] width 187 height 196
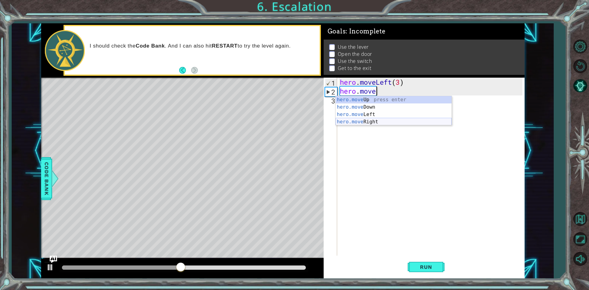
click at [357, 122] on div "hero.move Up press enter hero.move Down press enter hero.move Left press enter …" at bounding box center [394, 118] width 116 height 44
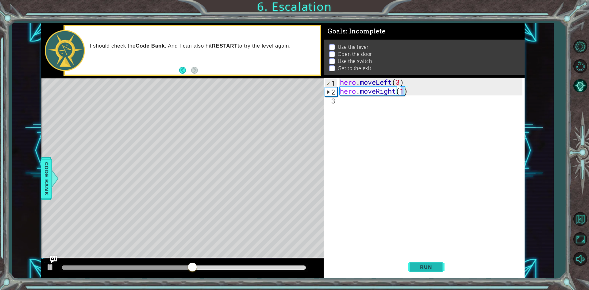
click at [423, 269] on span "Run" at bounding box center [426, 267] width 24 height 6
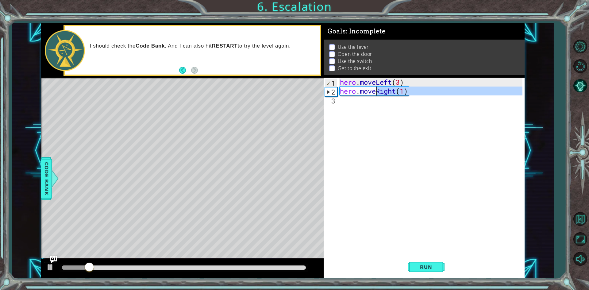
drag, startPoint x: 419, startPoint y: 98, endPoint x: 378, endPoint y: 90, distance: 42.2
click at [378, 90] on div "hero . moveLeft ( 3 ) hero . moveRight ( 1 )" at bounding box center [432, 176] width 187 height 196
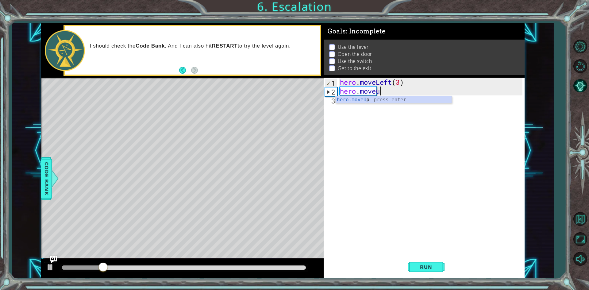
scroll to position [0, 2]
click at [380, 96] on div "hero.moveUp press enter" at bounding box center [394, 107] width 116 height 22
click at [416, 266] on span "Run" at bounding box center [426, 267] width 24 height 6
type textarea "hero.moveUp(3)"
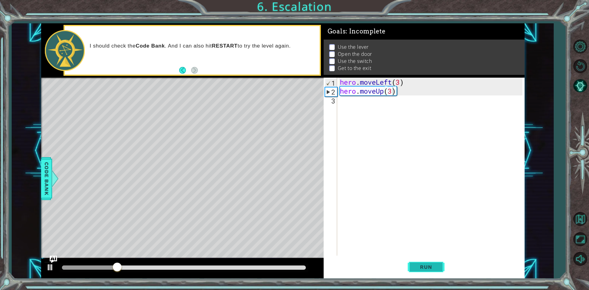
click at [438, 271] on button "Run" at bounding box center [426, 267] width 37 height 20
click at [336, 98] on div "3" at bounding box center [331, 100] width 12 height 9
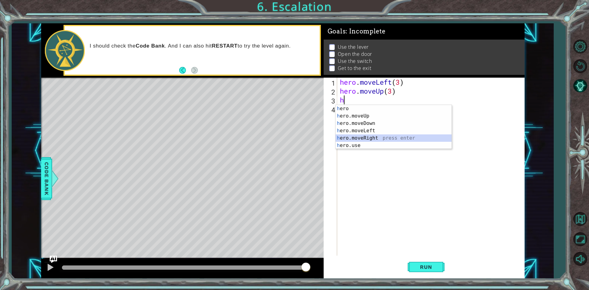
click at [370, 138] on div "h ero press enter h ero.moveUp press enter h ero.moveDown press enter h ero.mov…" at bounding box center [394, 134] width 116 height 59
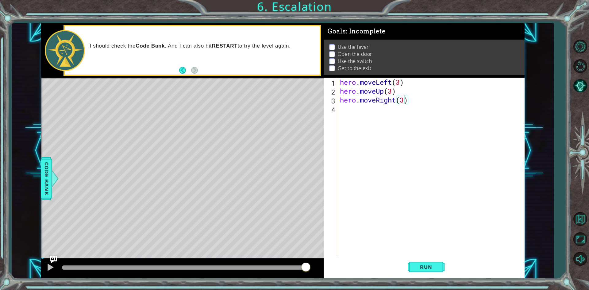
scroll to position [0, 3]
type textarea "hero.moveRight(3)"
click at [338, 110] on div "hero.moveRight(3) 1 2 3 4 hero . moveLeft ( 3 ) hero . moveUp ( 3 ) hero . move…" at bounding box center [423, 167] width 199 height 178
click at [339, 109] on div "hero . moveLeft ( 3 ) hero . moveUp ( 3 ) hero . moveRight ( 3 )" at bounding box center [432, 176] width 187 height 196
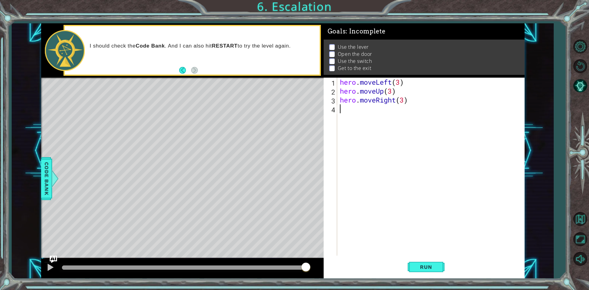
click at [393, 99] on div "hero . moveLeft ( 3 ) hero . moveUp ( 3 ) hero . moveRight ( 3 )" at bounding box center [432, 176] width 187 height 196
click at [394, 100] on div "hero . moveLeft ( 3 ) hero . moveUp ( 3 ) hero . moveRight ( 3 )" at bounding box center [432, 176] width 187 height 196
click at [395, 101] on div "hero . moveLeft ( 3 ) hero . moveUp ( 3 ) hero . moveRight ( 3 )" at bounding box center [432, 176] width 187 height 196
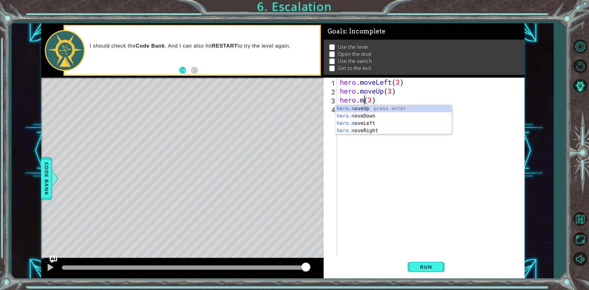
click at [378, 99] on div "hero . moveLeft ( 3 ) hero . moveUp ( 3 ) hero . m ( 3 )" at bounding box center [432, 176] width 187 height 196
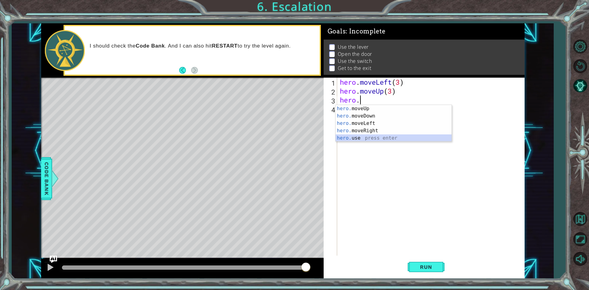
click at [366, 137] on div "hero. moveUp press enter hero. moveDown press enter hero. moveLeft press enter …" at bounding box center [394, 131] width 116 height 52
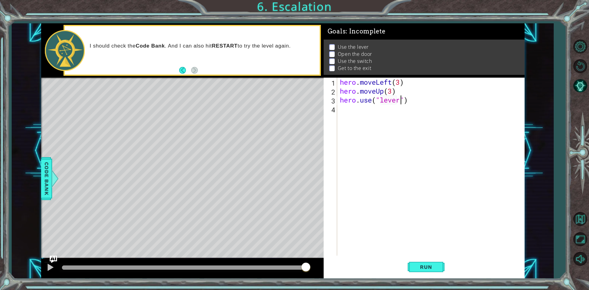
scroll to position [0, 3]
type textarea "hero.use("lever")"
click at [337, 109] on div "hero.use("lever") 1 2 3 4 hero . moveLeft ( 3 ) hero . moveUp ( 3 ) hero . use …" at bounding box center [423, 167] width 199 height 178
click at [339, 107] on div "hero . moveLeft ( 3 ) hero . moveUp ( 3 ) hero . use ( "lever" )" at bounding box center [432, 176] width 187 height 196
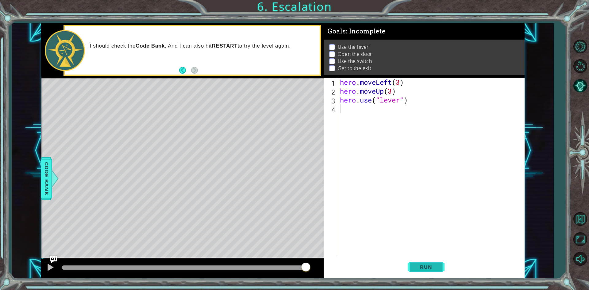
click at [436, 259] on button "Run" at bounding box center [426, 267] width 37 height 20
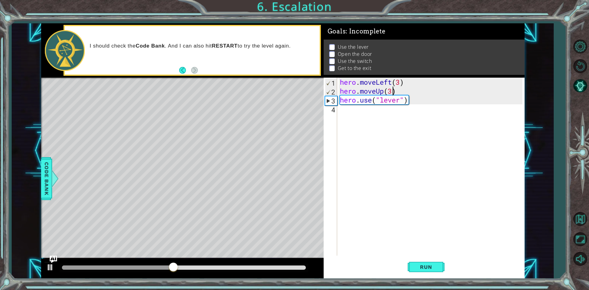
click at [393, 93] on div "hero . moveLeft ( 3 ) hero . moveUp ( 3 ) hero . use ( "lever" )" at bounding box center [432, 176] width 187 height 196
click at [339, 93] on div "hero . moveLeft ( 3 ) hero . moveUp ( 2 ) hero . use ( "lever" )" at bounding box center [431, 167] width 184 height 178
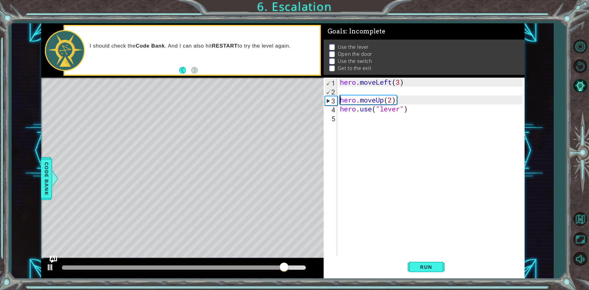
click at [337, 88] on div "2" at bounding box center [331, 91] width 12 height 9
type textarea "hero.moveUp(2)"
type textarea "\"
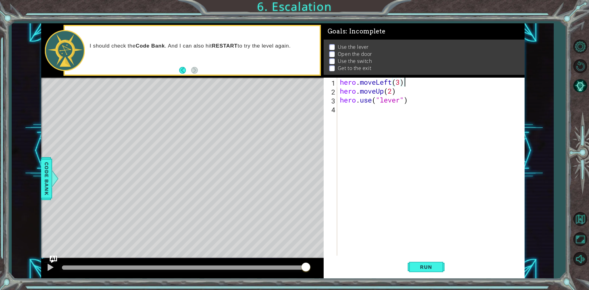
click at [340, 95] on div "hero . moveLeft ( 3 ) hero . moveUp ( 2 ) hero . use ( "lever" )" at bounding box center [432, 176] width 187 height 196
click at [339, 98] on div "hero . moveLeft ( 3 ) hero . moveUp ( 2 ) hero . use ( "lever" )" at bounding box center [432, 176] width 187 height 196
click at [338, 102] on div "hero.use("lever") 1 2 3 4 5 hero . moveLeft ( 3 ) hero . moveUp ( 2 ) hero . us…" at bounding box center [423, 167] width 199 height 178
click at [338, 96] on div "hero.use("lever") 1 2 3 4 5 hero . moveLeft ( 3 ) hero . moveUp ( 2 ) hero . us…" at bounding box center [423, 167] width 199 height 178
click at [337, 100] on div "hero.use("lever") 1 2 3 4 5 hero . moveLeft ( 3 ) hero . moveUp ( 2 ) hero . us…" at bounding box center [423, 167] width 199 height 178
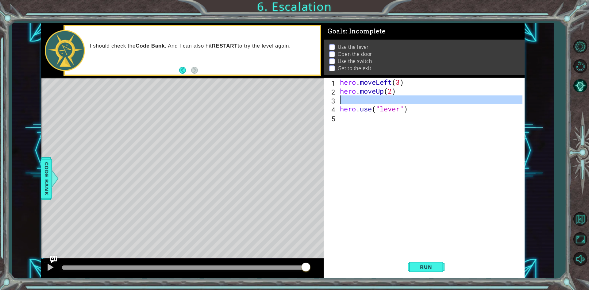
click at [336, 99] on div "3" at bounding box center [331, 100] width 12 height 9
type textarea "hero.use("lever")"
click at [336, 98] on div "3" at bounding box center [331, 100] width 12 height 9
type textarea "hero.use("lever")"
click at [340, 100] on div "hero . moveLeft ( 3 ) hero . moveUp ( 2 ) hero . use ( "lever" )" at bounding box center [432, 176] width 187 height 196
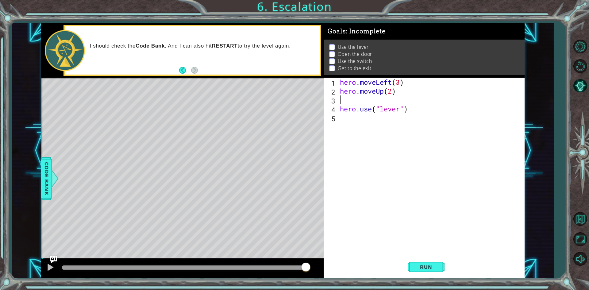
click at [356, 100] on div "hero . moveLeft ( 3 ) hero . moveUp ( 2 ) hero . use ( "lever" )" at bounding box center [432, 176] width 187 height 196
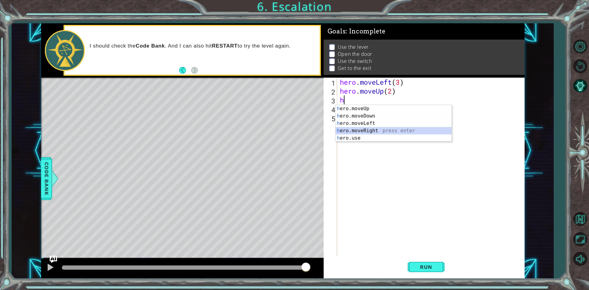
click at [372, 128] on div "h ero.moveUp press enter h ero.moveDown press enter h ero.moveLeft press enter …" at bounding box center [394, 131] width 116 height 52
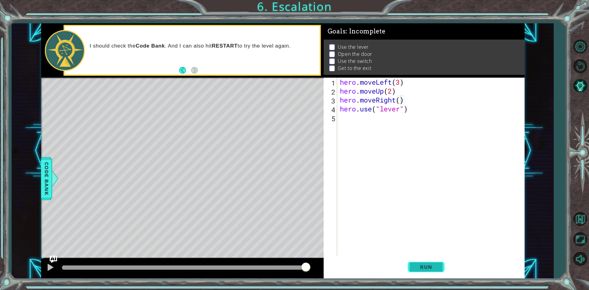
click at [417, 264] on span "Run" at bounding box center [426, 267] width 24 height 6
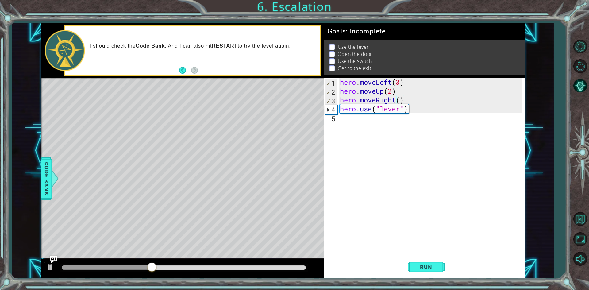
click at [396, 101] on div "hero . moveLeft ( 3 ) hero . moveUp ( 2 ) hero . moveRight ( ) hero . use ( "le…" at bounding box center [432, 176] width 187 height 196
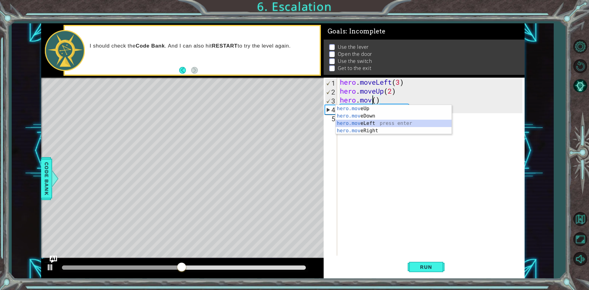
click at [374, 123] on div "hero.mov eUp press enter hero.mov eDown press enter hero.mov eLeft press enter …" at bounding box center [394, 127] width 116 height 44
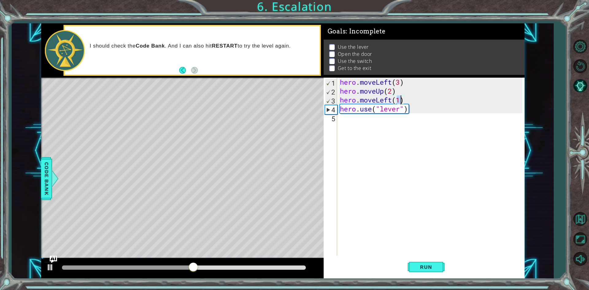
type textarea "hero.moveLeft()"
click at [394, 142] on div "hero . moveLeft ( 3 ) hero . moveUp ( 2 ) hero . moveLeft ( ) hero . use ( "lev…" at bounding box center [432, 176] width 187 height 196
click at [429, 264] on button "Run" at bounding box center [426, 267] width 37 height 20
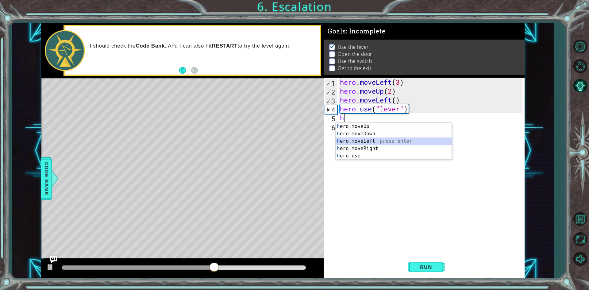
click at [368, 140] on div "h ero.moveUp press enter h ero.moveDown press enter h ero.moveLeft press enter …" at bounding box center [394, 149] width 116 height 52
type textarea "hero.moveLeft(1)"
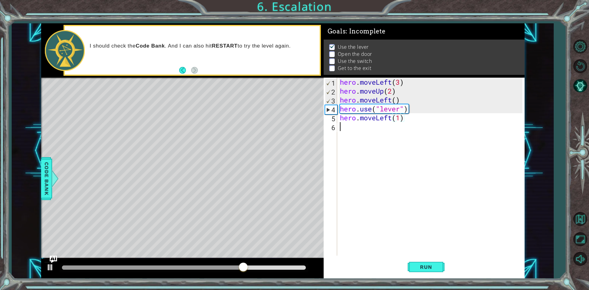
click at [339, 129] on div "hero . moveLeft ( 3 ) hero . moveUp ( 2 ) hero . moveLeft ( ) hero . use ( "lev…" at bounding box center [432, 176] width 187 height 196
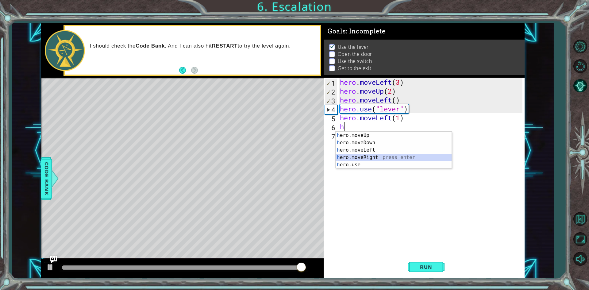
click at [359, 160] on div "h ero.moveUp press enter h ero.moveDown press enter h ero.moveLeft press enter …" at bounding box center [394, 158] width 116 height 52
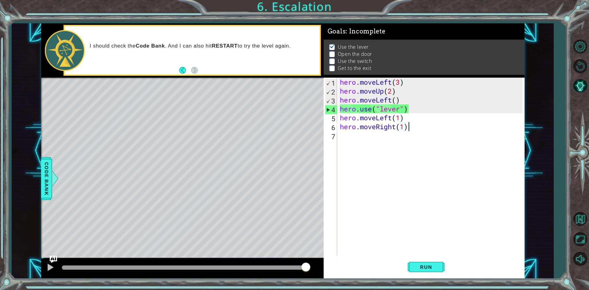
click at [409, 128] on div "hero . moveLeft ( 3 ) hero . moveUp ( 2 ) hero . moveLeft ( ) hero . use ( "lev…" at bounding box center [432, 176] width 187 height 196
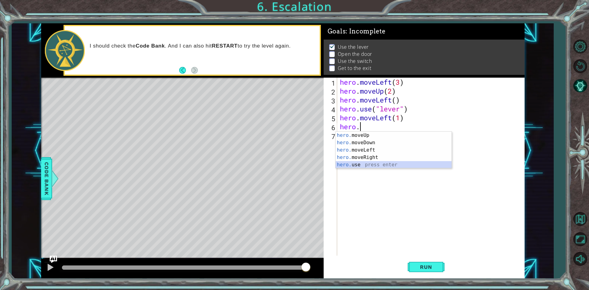
click at [377, 164] on div "hero. moveUp press enter hero. moveDown press enter hero. moveLeft press enter …" at bounding box center [394, 158] width 116 height 52
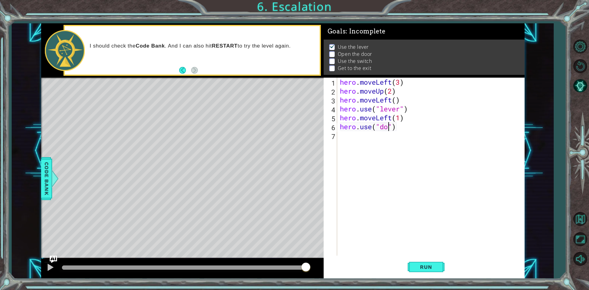
scroll to position [0, 2]
type textarea "hero.use("door")"
click at [340, 136] on div "hero . moveLeft ( 3 ) hero . moveUp ( 2 ) hero . moveLeft ( ) hero . use ( "lev…" at bounding box center [432, 176] width 187 height 196
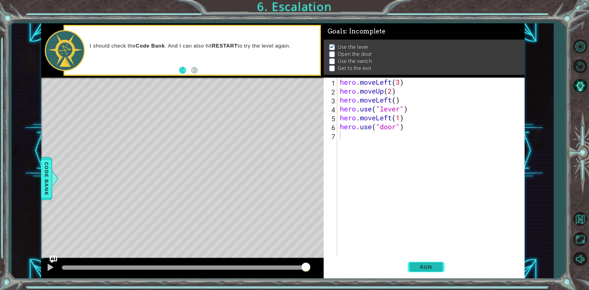
click at [422, 267] on span "Run" at bounding box center [426, 267] width 24 height 6
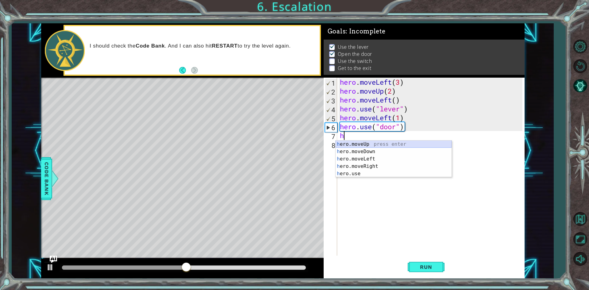
click at [364, 145] on div "h ero.moveUp press enter h ero.moveDown press enter h ero.moveLeft press enter …" at bounding box center [394, 167] width 116 height 52
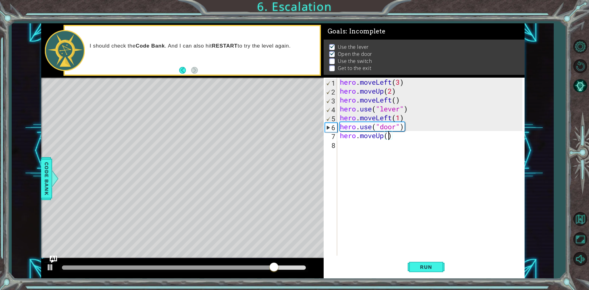
type textarea "hero.moveUp(2)"
click at [341, 144] on div "hero . moveLeft ( 3 ) hero . moveUp ( 2 ) hero . moveLeft ( ) hero . use ( "lev…" at bounding box center [432, 176] width 187 height 196
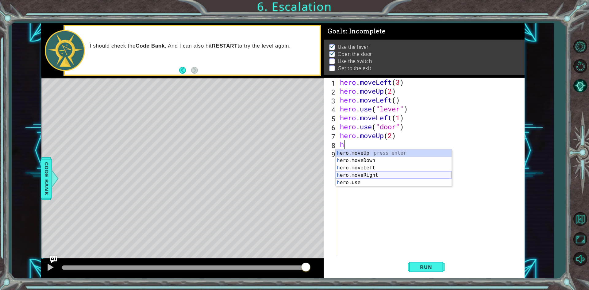
click at [357, 175] on div "h ero.moveUp press enter h ero.moveDown press enter h ero.moveLeft press enter …" at bounding box center [394, 175] width 116 height 52
type textarea "hero.moveRight(1)"
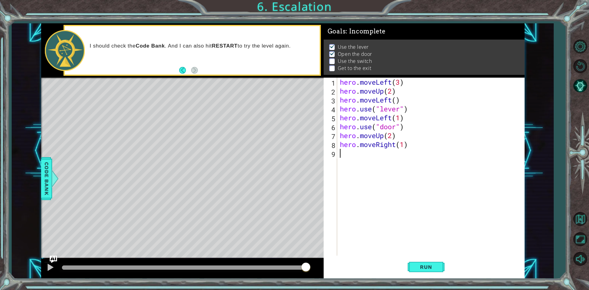
click at [344, 156] on div "hero . moveLeft ( 3 ) hero . moveUp ( 2 ) hero . moveLeft ( ) hero . use ( "lev…" at bounding box center [432, 176] width 187 height 196
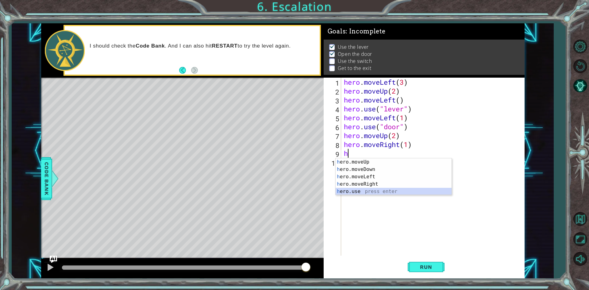
click at [364, 189] on div "h ero.moveUp press enter h ero.moveDown press enter h ero.moveLeft press enter …" at bounding box center [394, 184] width 116 height 52
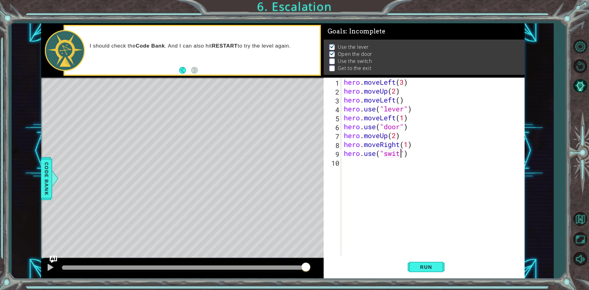
scroll to position [0, 3]
type textarea "hero.use("switch")"
click at [344, 161] on div "hero . moveLeft ( 3 ) hero . moveUp ( 2 ) hero . moveLeft ( ) hero . use ( "lev…" at bounding box center [434, 176] width 183 height 196
click at [424, 269] on span "Run" at bounding box center [426, 267] width 24 height 6
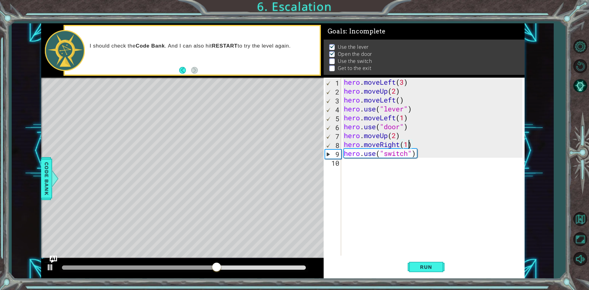
click at [407, 142] on div "hero . moveLeft ( 3 ) hero . moveUp ( 2 ) hero . moveLeft ( ) hero . use ( "lev…" at bounding box center [434, 176] width 183 height 196
type textarea "hero.moveRight(2)"
click at [346, 164] on div "hero . moveLeft ( 3 ) hero . moveUp ( 2 ) hero . moveLeft ( ) hero . use ( "lev…" at bounding box center [434, 176] width 183 height 196
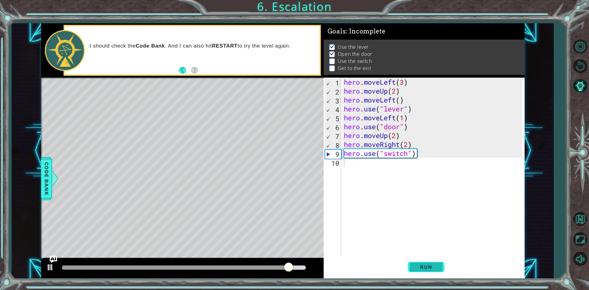
click at [444, 269] on button "Run" at bounding box center [426, 267] width 37 height 20
click at [353, 171] on div "hero.moveRi gh t press enter" at bounding box center [398, 178] width 116 height 22
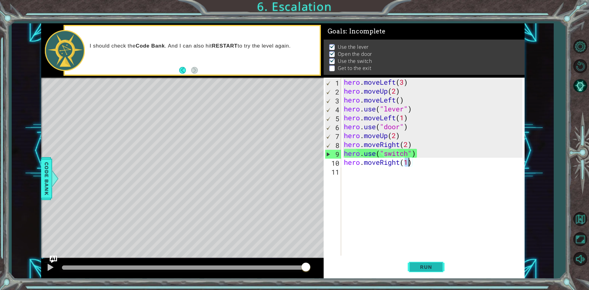
type textarea "hero.moveRight(1)"
click at [418, 264] on span "Run" at bounding box center [426, 267] width 24 height 6
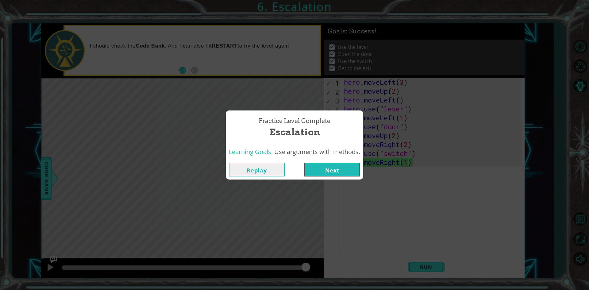
click at [340, 173] on button "Next" at bounding box center [332, 170] width 56 height 14
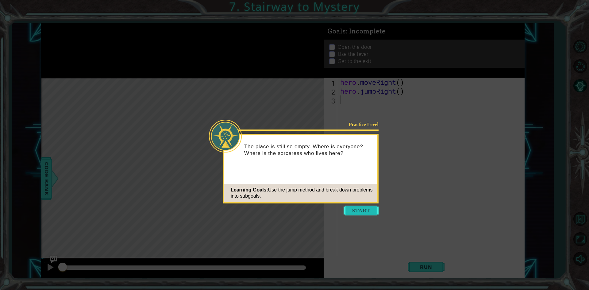
click at [355, 210] on button "Start" at bounding box center [361, 211] width 35 height 10
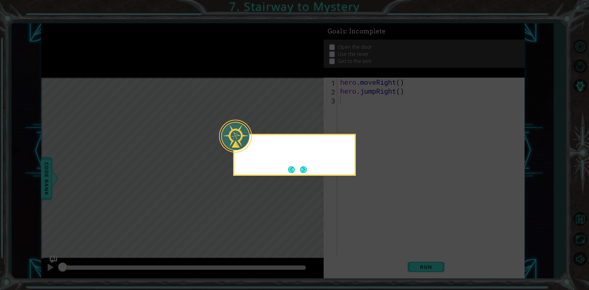
click at [355, 210] on icon at bounding box center [294, 145] width 589 height 290
click at [300, 170] on button "Next" at bounding box center [303, 169] width 7 height 7
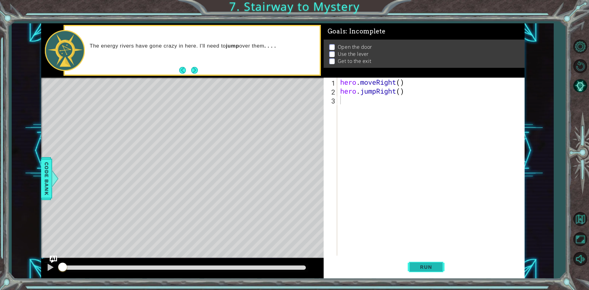
click at [414, 259] on button "Run" at bounding box center [426, 267] width 37 height 20
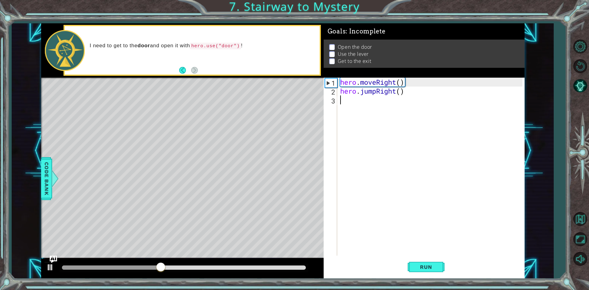
type textarea "h"
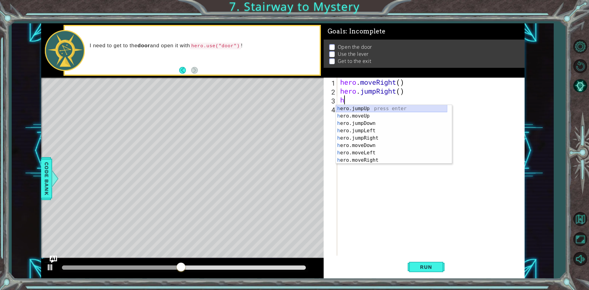
click at [355, 111] on div "h ero.jumpUp press enter h ero.moveUp press enter h ero.jumpDown press enter h …" at bounding box center [391, 142] width 111 height 74
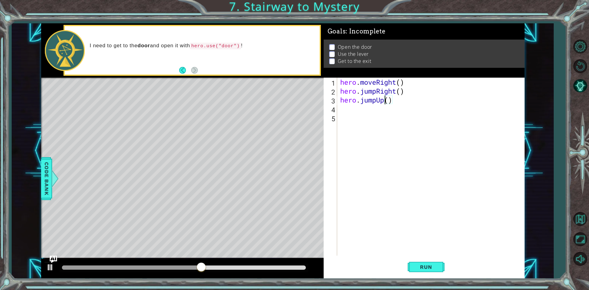
click at [385, 102] on div "hero . moveRight ( ) hero . jumpRight ( ) hero . jumpUp ( )" at bounding box center [432, 176] width 187 height 196
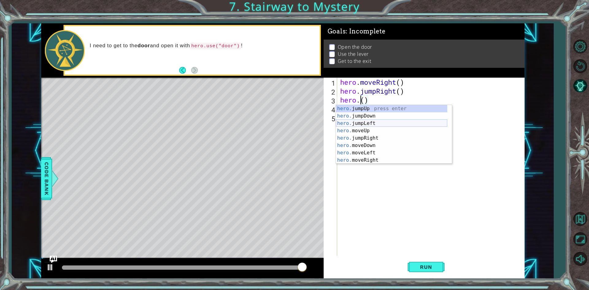
click at [365, 126] on div "hero. jumpUp press enter hero. jumpDown press enter hero. jumpLeft press enter …" at bounding box center [391, 142] width 111 height 74
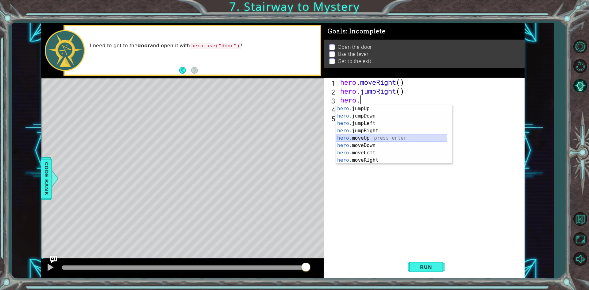
click at [360, 135] on div "hero. jumpUp press enter hero. jumpDown press enter hero. jumpLeft press enter …" at bounding box center [391, 142] width 111 height 74
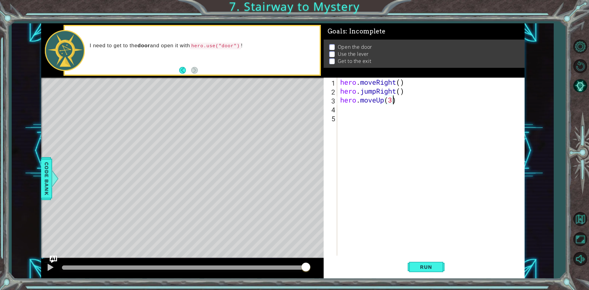
scroll to position [0, 2]
type textarea "hero.moveUp(2)"
click at [418, 263] on button "Run" at bounding box center [426, 267] width 37 height 20
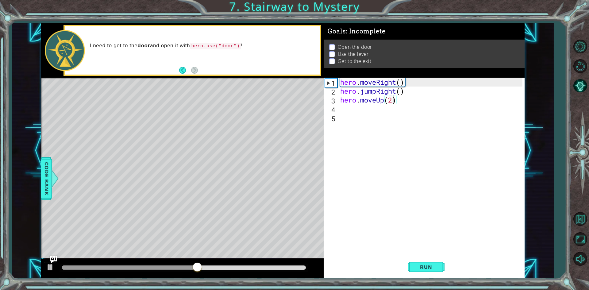
click at [337, 110] on div "hero.moveUp(2) 1 2 3 4 5 hero . moveRight ( ) hero . jumpRight ( ) hero . moveU…" at bounding box center [423, 167] width 199 height 178
click at [338, 109] on div "hero.moveUp(2) 1 2 3 4 5 hero . moveRight ( ) hero . jumpRight ( ) hero . moveU…" at bounding box center [423, 167] width 199 height 178
click at [340, 109] on div "hero . moveRight ( ) hero . jumpRight ( ) hero . moveUp ( 2 )" at bounding box center [432, 176] width 187 height 196
type textarea "h"
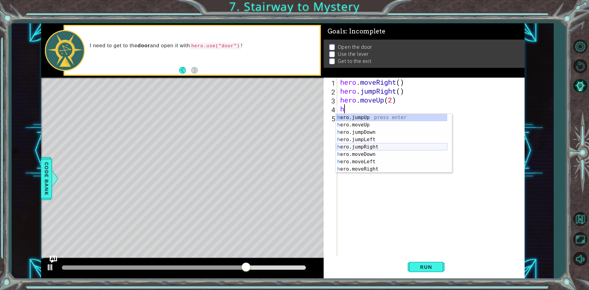
click at [369, 144] on div "h ero.jumpUp press enter h ero.moveUp press enter h ero.jumpDown press enter h …" at bounding box center [391, 151] width 111 height 74
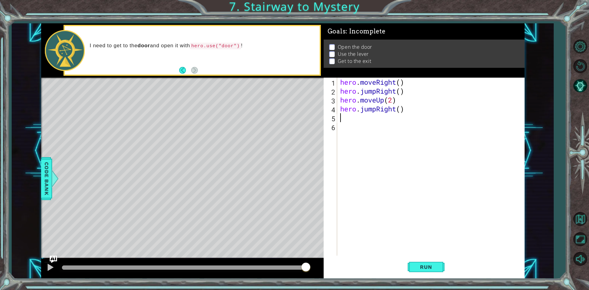
click at [397, 109] on div "hero . moveRight ( ) hero . jumpRight ( ) hero . moveUp ( 2 ) hero . jumpRight …" at bounding box center [432, 176] width 187 height 196
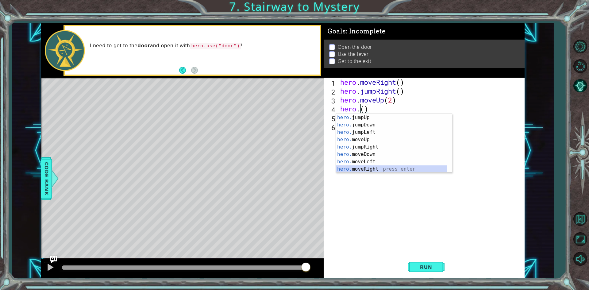
click at [372, 166] on div "hero. jumpUp press enter hero. jumpDown press enter hero. jumpLeft press enter …" at bounding box center [391, 151] width 111 height 74
type textarea "hero.moveRight(1)"
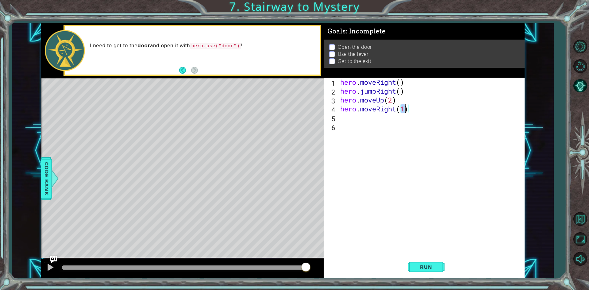
click at [340, 119] on div "hero . moveRight ( ) hero . jumpRight ( ) hero . moveUp ( 2 ) hero . moveRight …" at bounding box center [432, 176] width 187 height 196
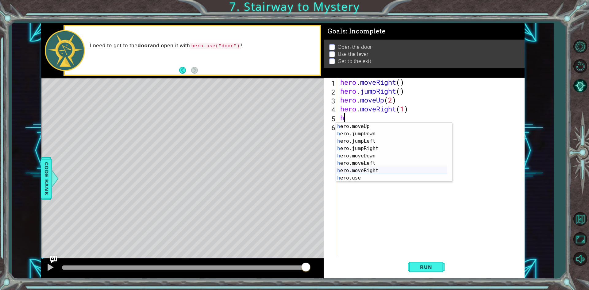
scroll to position [7, 0]
click at [356, 175] on div "h ero.moveUp press enter h ero.jumpDown press enter h ero.jumpLeft press enter …" at bounding box center [391, 160] width 111 height 74
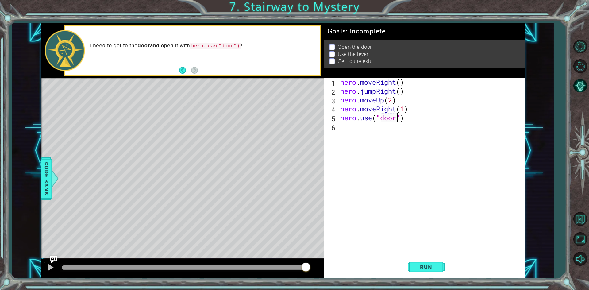
scroll to position [0, 2]
type textarea "hero.use("door")"
click at [431, 259] on button "Run" at bounding box center [426, 267] width 37 height 20
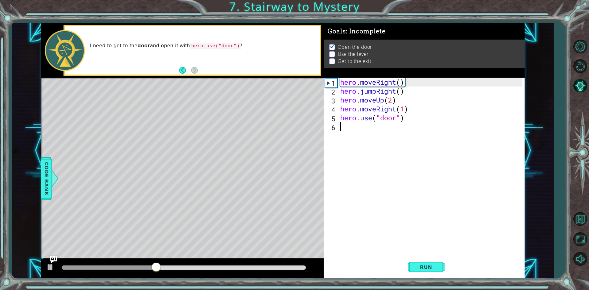
click at [342, 127] on div "hero . moveRight ( ) hero . jumpRight ( ) hero . moveUp ( 2 ) hero . moveRight …" at bounding box center [432, 176] width 187 height 196
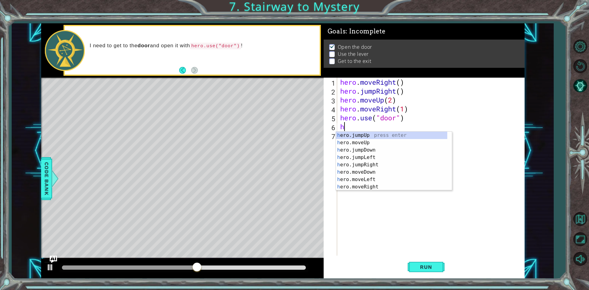
scroll to position [0, 0]
click at [360, 142] on div "h ero.jumpUp press enter h ero.moveUp press enter h ero.jumpDown press enter h …" at bounding box center [391, 169] width 111 height 74
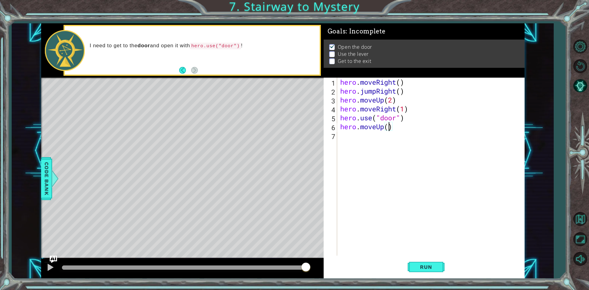
type textarea "hero.moveUp(2)"
click at [341, 139] on div "hero . moveRight ( ) hero . jumpRight ( ) hero . moveUp ( 2 ) hero . moveRight …" at bounding box center [432, 176] width 187 height 196
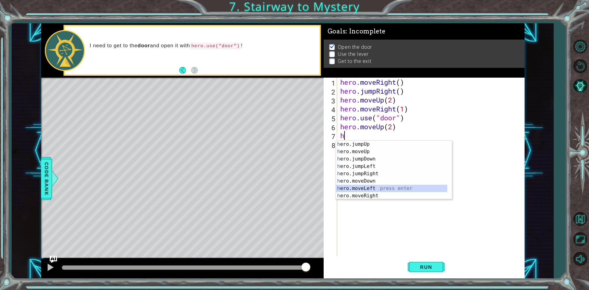
click at [359, 190] on div "h ero.jumpUp press enter h ero.moveUp press enter h ero.jumpDown press enter h …" at bounding box center [391, 178] width 111 height 74
type textarea "hero.moveLeft(1)"
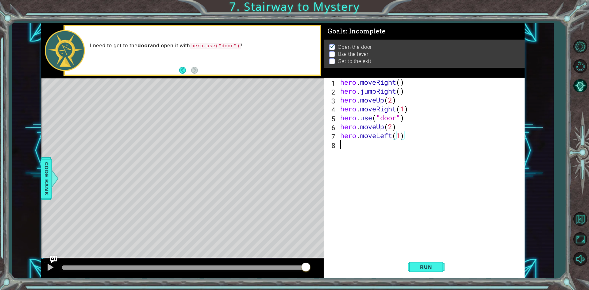
click at [335, 145] on div "8" at bounding box center [331, 145] width 12 height 9
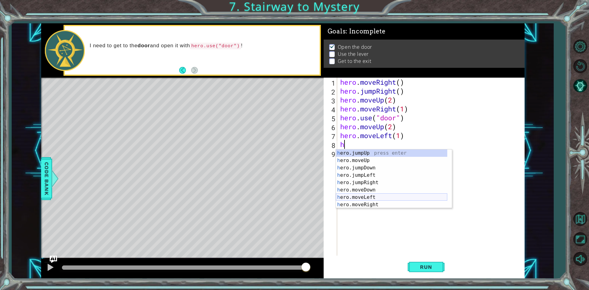
scroll to position [7, 0]
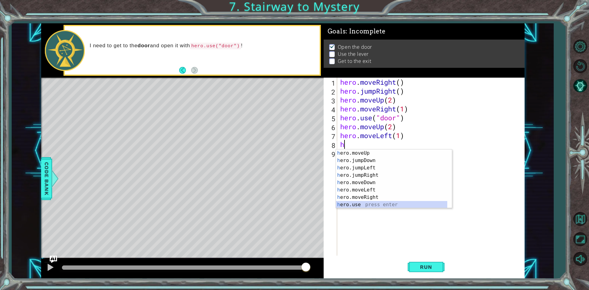
click at [359, 201] on div "h ero.moveUp press enter h ero.jumpDown press enter h ero.jumpLeft press enter …" at bounding box center [391, 186] width 111 height 74
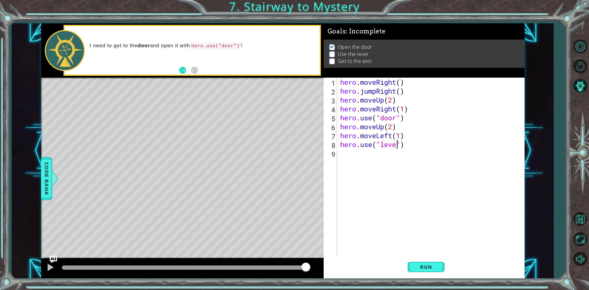
scroll to position [0, 3]
type textarea "hero.use("lever")"
click at [423, 264] on button "Run" at bounding box center [426, 267] width 37 height 20
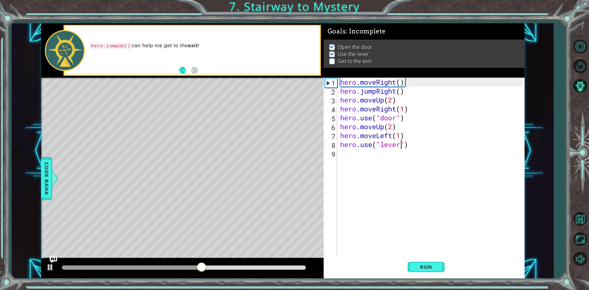
click at [339, 151] on div "hero . moveRight ( ) hero . jumpRight ( ) hero . moveUp ( 2 ) hero . moveRight …" at bounding box center [432, 176] width 187 height 196
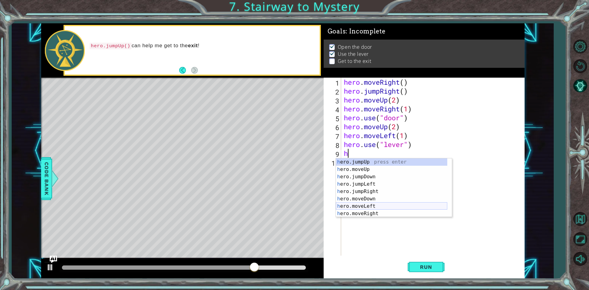
click at [368, 207] on div "h ero.jumpUp press enter h ero.moveUp press enter h ero.jumpDown press enter h …" at bounding box center [391, 195] width 111 height 74
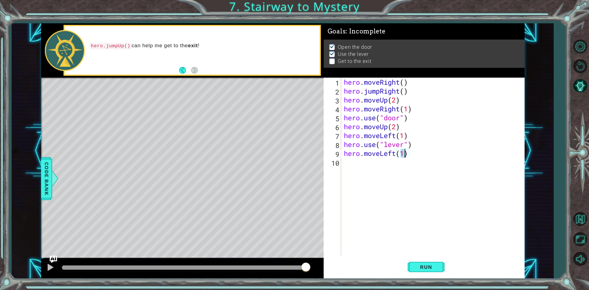
type textarea "hero.moveLeft(2)"
click at [346, 163] on div "hero . moveRight ( ) hero . jumpRight ( ) hero . moveUp ( 2 ) hero . moveRight …" at bounding box center [434, 176] width 183 height 196
click at [424, 260] on button "Run" at bounding box center [426, 267] width 37 height 20
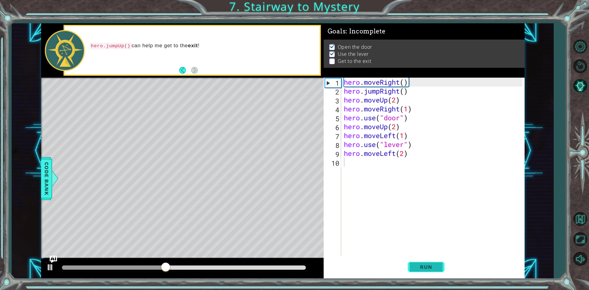
click at [420, 273] on button "Run" at bounding box center [426, 267] width 37 height 20
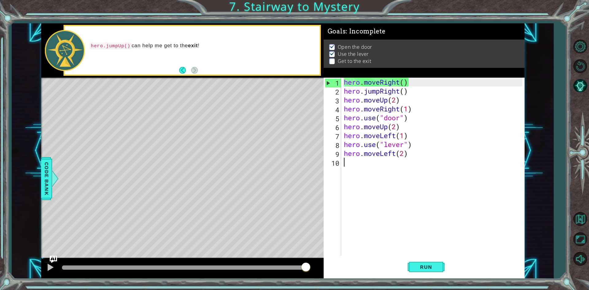
type textarea "h"
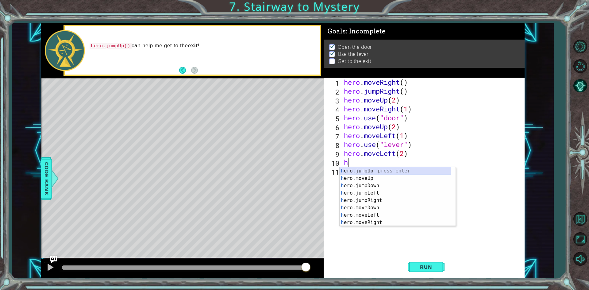
click at [351, 171] on div "h ero.jumpUp press enter h ero.moveUp press enter h ero.jumpDown press enter h …" at bounding box center [395, 204] width 111 height 74
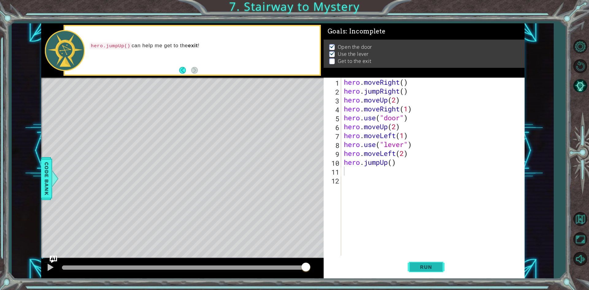
click at [417, 264] on span "Run" at bounding box center [426, 267] width 24 height 6
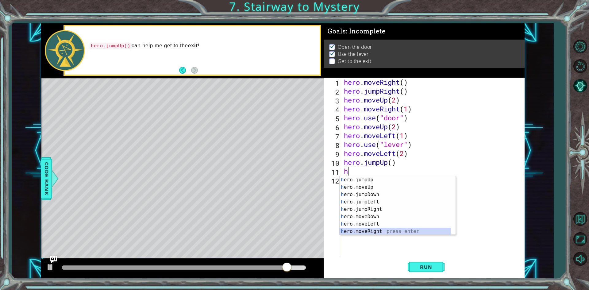
click at [379, 229] on div "h ero.jumpUp press enter h ero.moveUp press enter h ero.jumpDown press enter h …" at bounding box center [395, 213] width 111 height 74
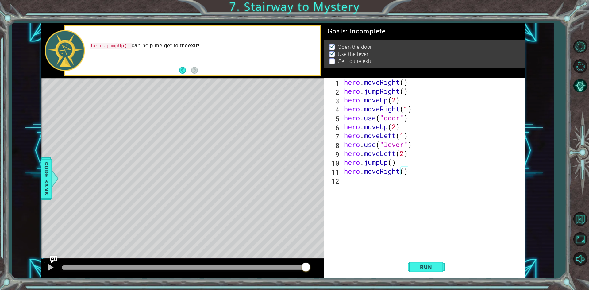
scroll to position [0, 3]
type textarea "hero.moveRight(2)"
click at [424, 264] on span "Run" at bounding box center [426, 267] width 24 height 6
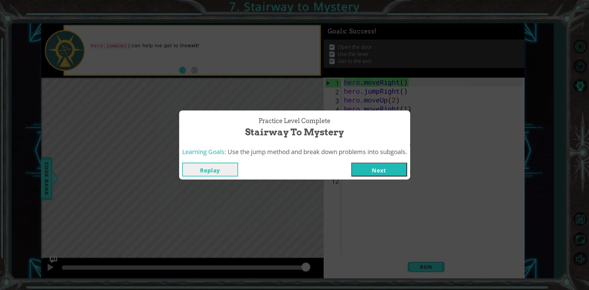
click at [382, 168] on button "Next" at bounding box center [379, 170] width 56 height 14
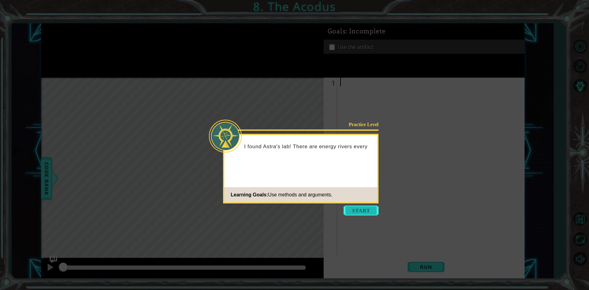
click at [369, 208] on button "Start" at bounding box center [361, 211] width 35 height 10
